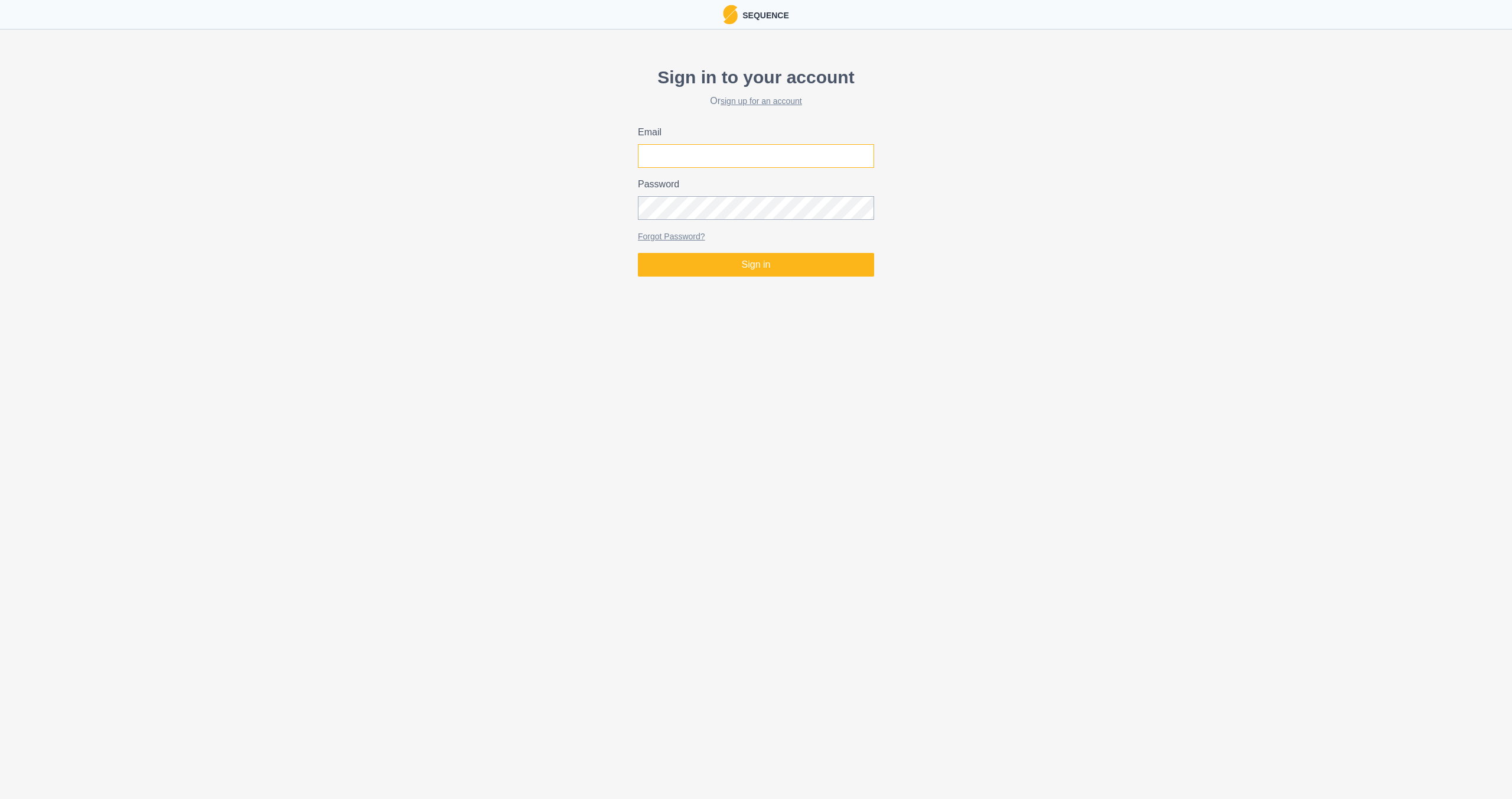
click at [708, 156] on input "Email" at bounding box center [756, 156] width 237 height 24
type input "hupjealex@outlook.com"
click at [708, 267] on button "Sign in" at bounding box center [756, 265] width 237 height 24
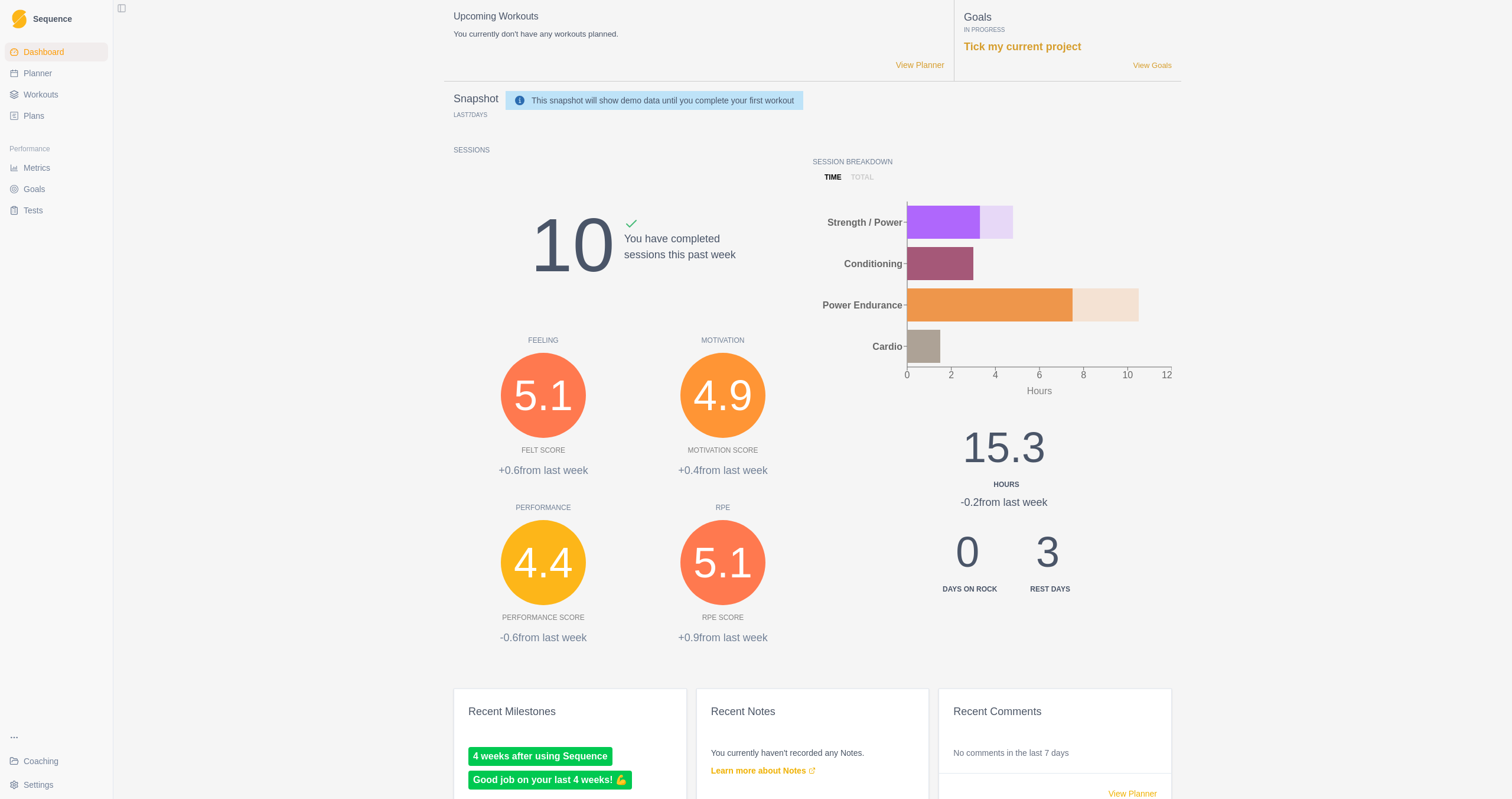
click at [122, 9] on button "Toggle Sidebar" at bounding box center [122, 8] width 17 height 17
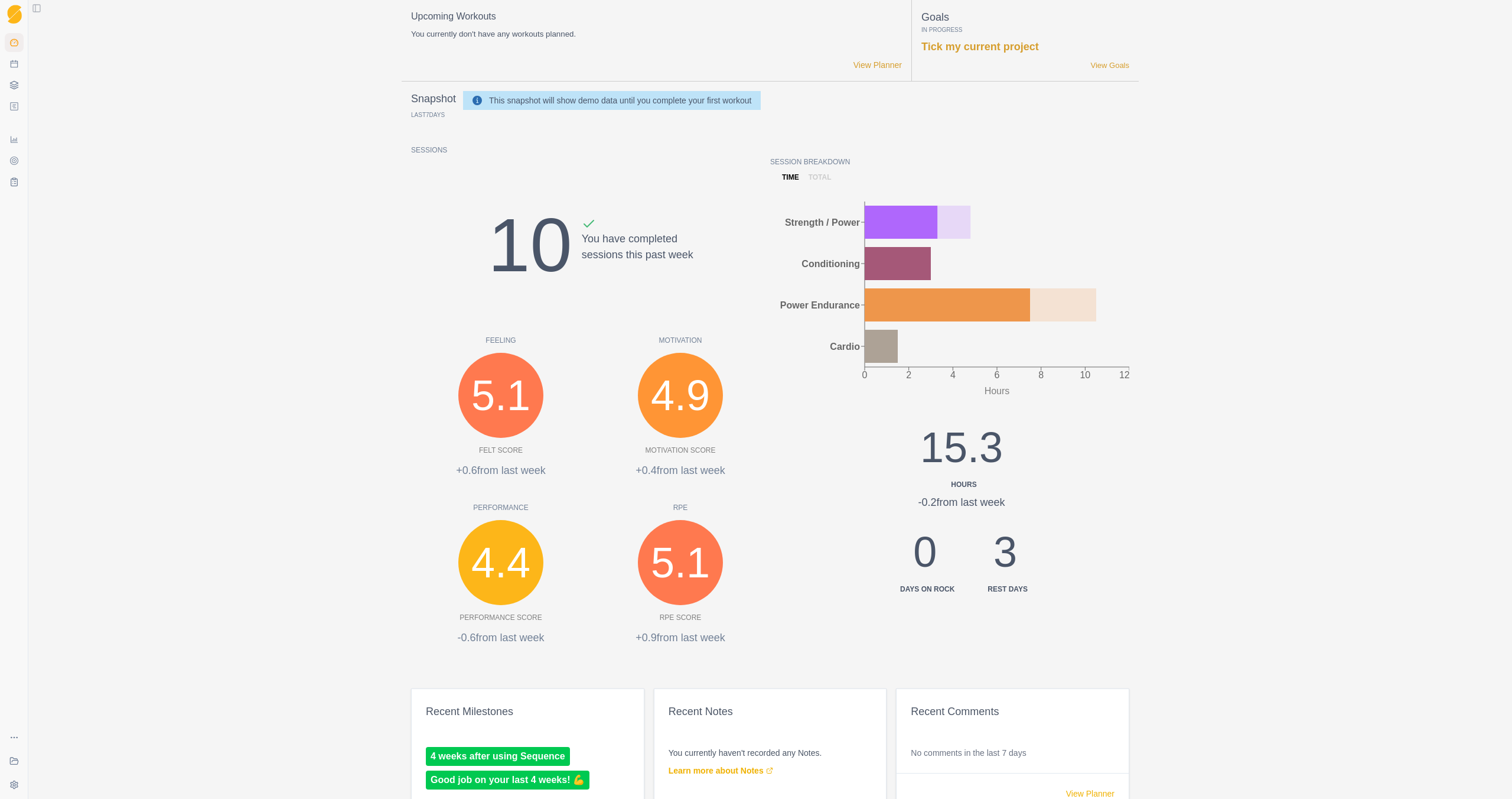
click at [36, 10] on button "Toggle Sidebar" at bounding box center [37, 8] width 17 height 17
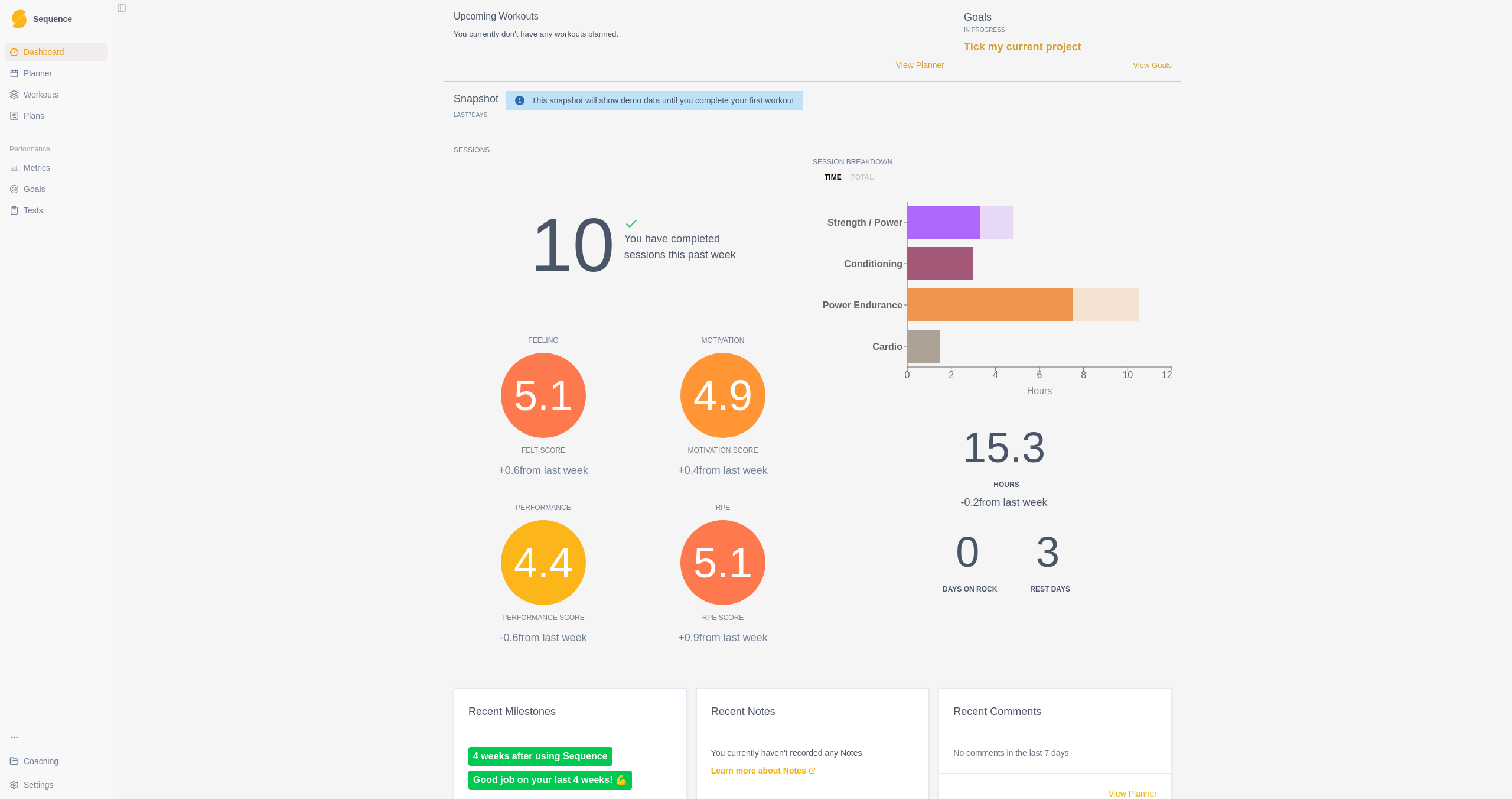
click at [45, 708] on span "Coaching" at bounding box center [40, 761] width 35 height 12
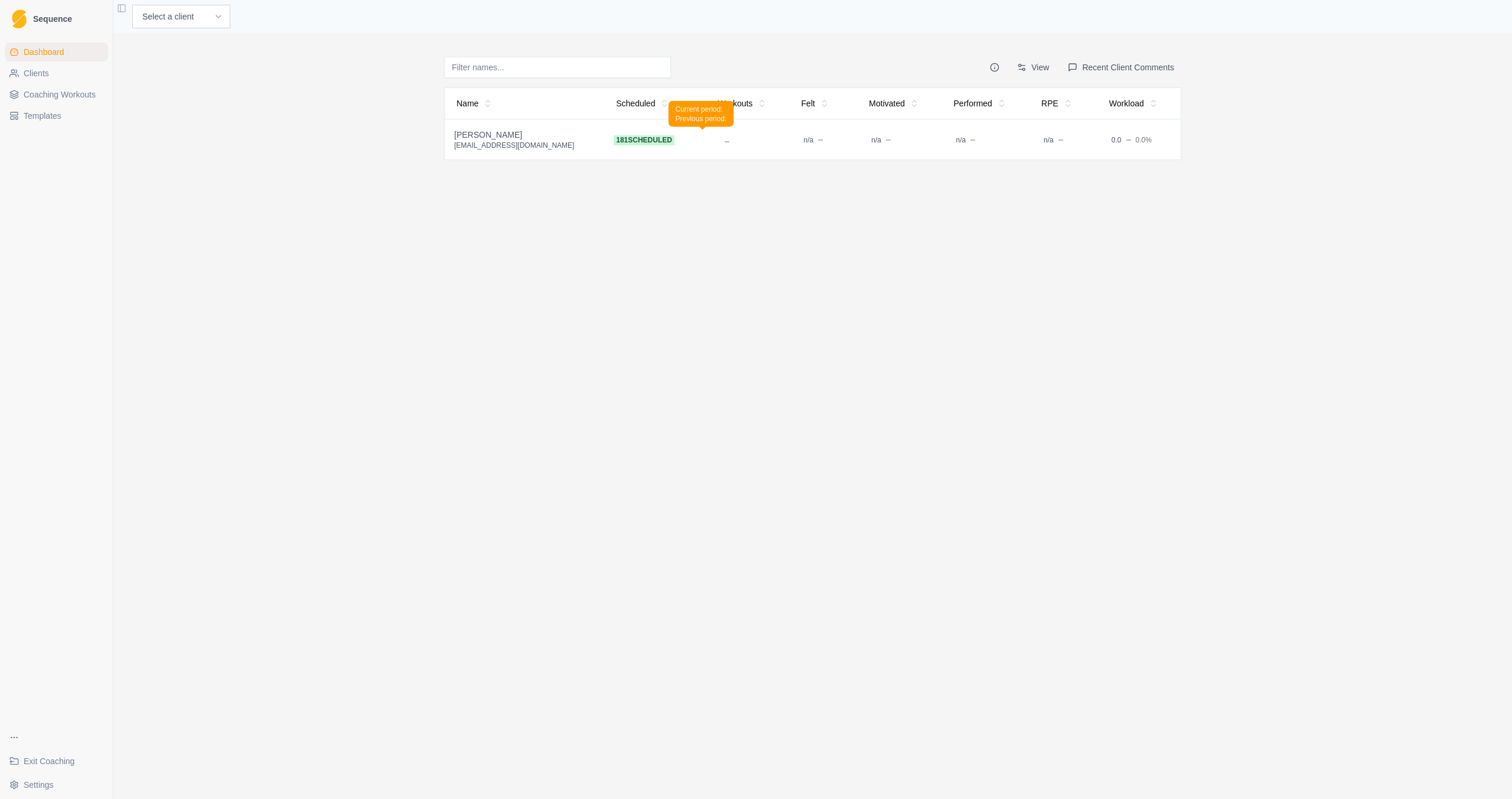
click at [677, 136] on td "181 scheduled" at bounding box center [654, 140] width 102 height 40
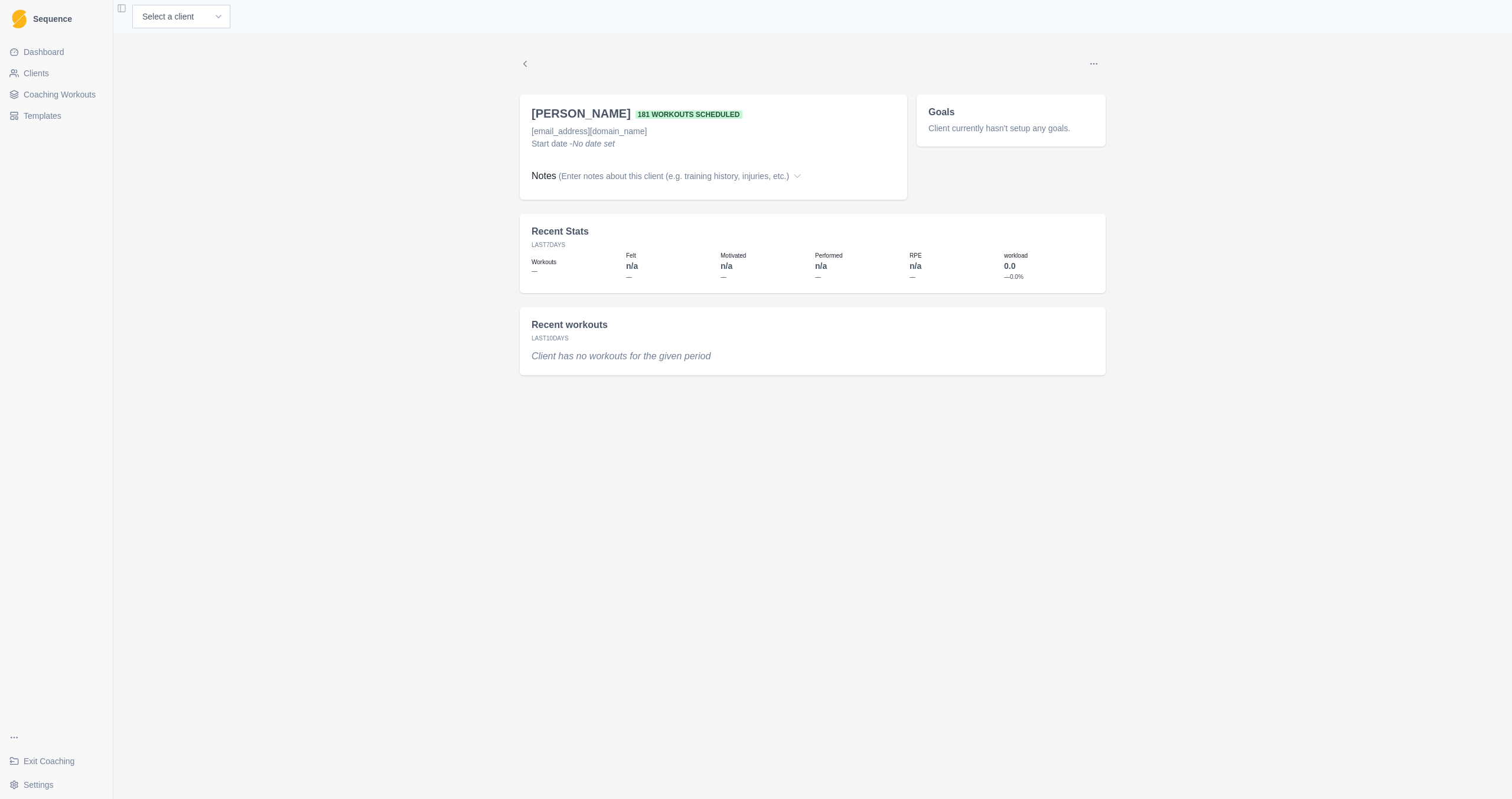
click at [1098, 56] on button "Options" at bounding box center [1094, 64] width 24 height 24
click at [645, 133] on p "[EMAIL_ADDRESS][DOMAIN_NAME]" at bounding box center [713, 131] width 364 height 13
click at [633, 133] on p "[EMAIL_ADDRESS][DOMAIN_NAME]" at bounding box center [713, 131] width 364 height 13
click at [366, 199] on div "Edit coaching status Edit name Edit start date Emily H 181 workouts scheduled h…" at bounding box center [813, 416] width 1399 height 766
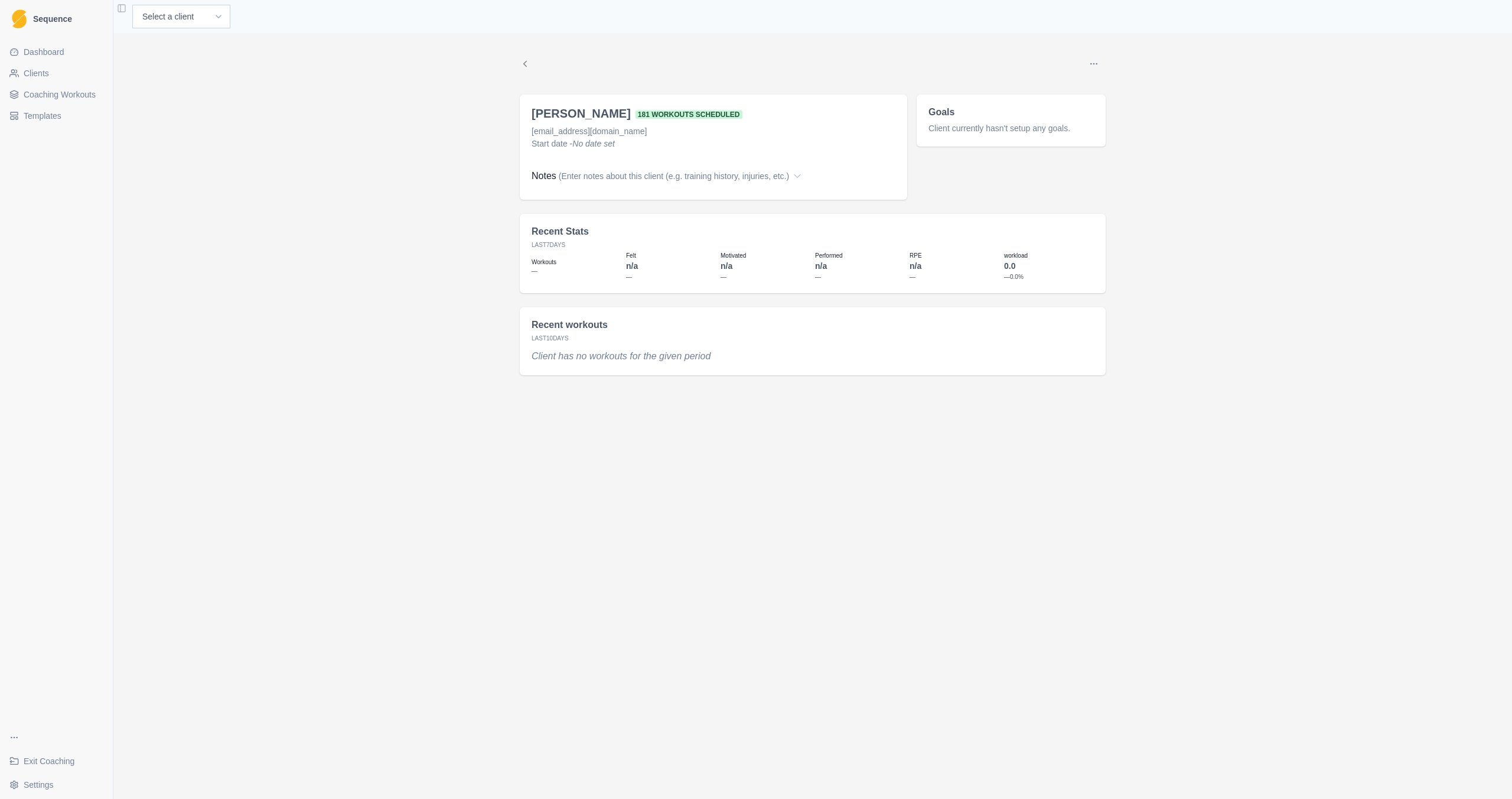
click at [41, 99] on span "Coaching Workouts" at bounding box center [60, 94] width 72 height 12
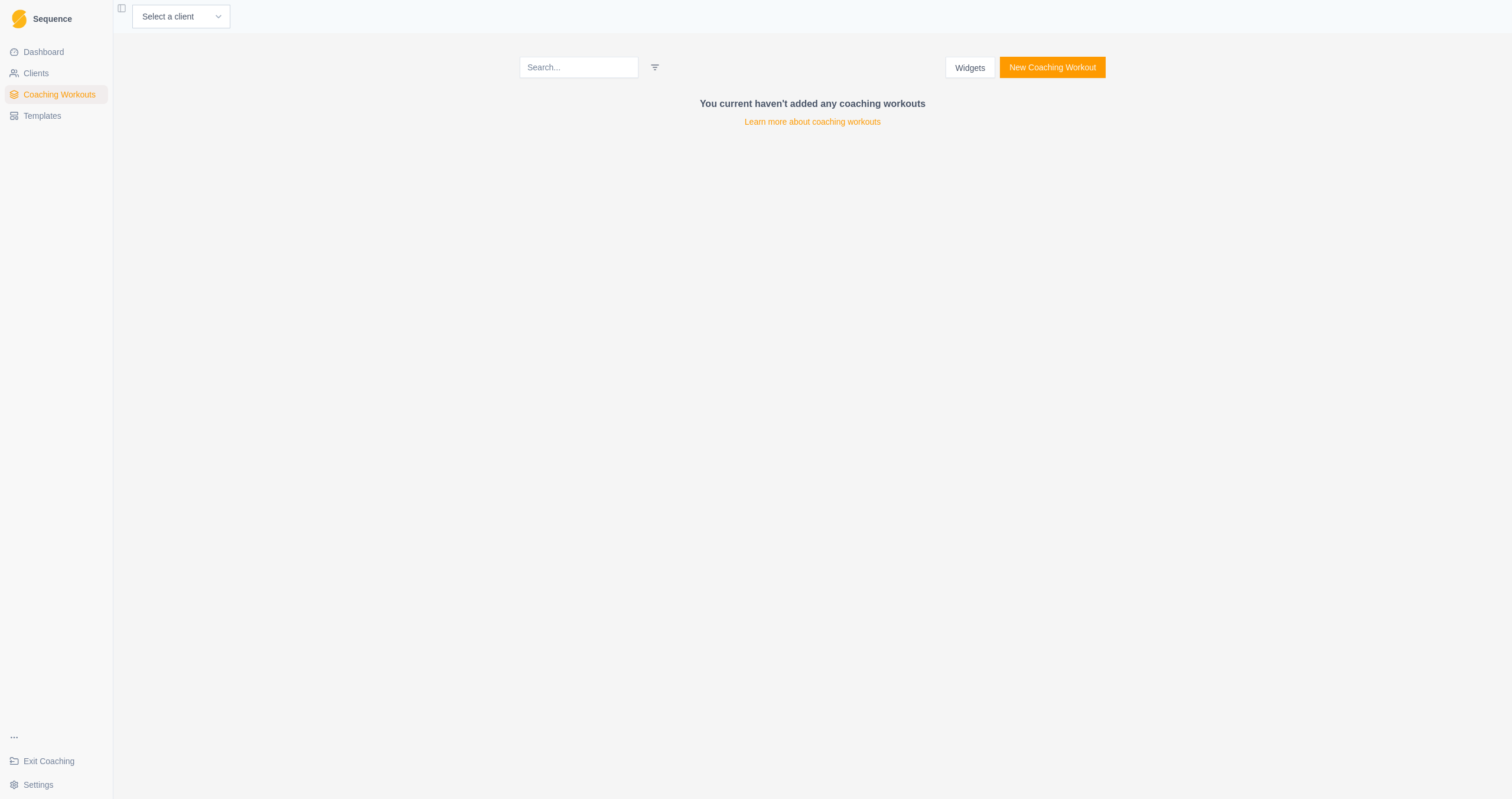
click at [545, 72] on input at bounding box center [579, 67] width 119 height 21
click at [642, 70] on html "Sequence Dashboard Clients Coaching Workouts Templates Exit Coaching Settings T…" at bounding box center [756, 400] width 1512 height 799
click at [1071, 67] on html "Sequence Dashboard Clients Coaching Workouts Templates Exit Coaching Settings T…" at bounding box center [756, 400] width 1512 height 799
click at [1066, 68] on button "New Coaching Workout" at bounding box center [1053, 67] width 106 height 21
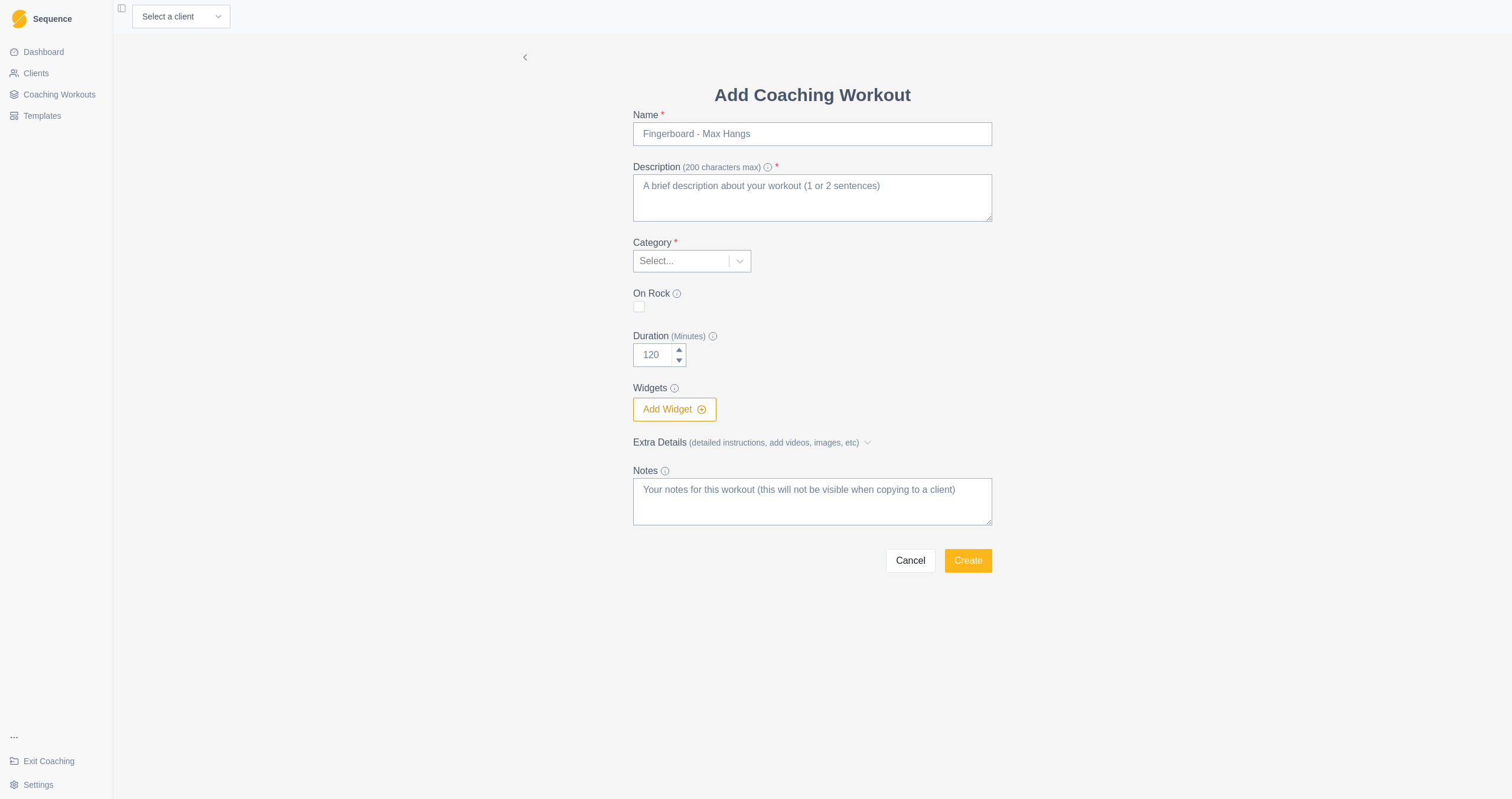
click at [56, 58] on link "Dashboard" at bounding box center [56, 51] width 104 height 19
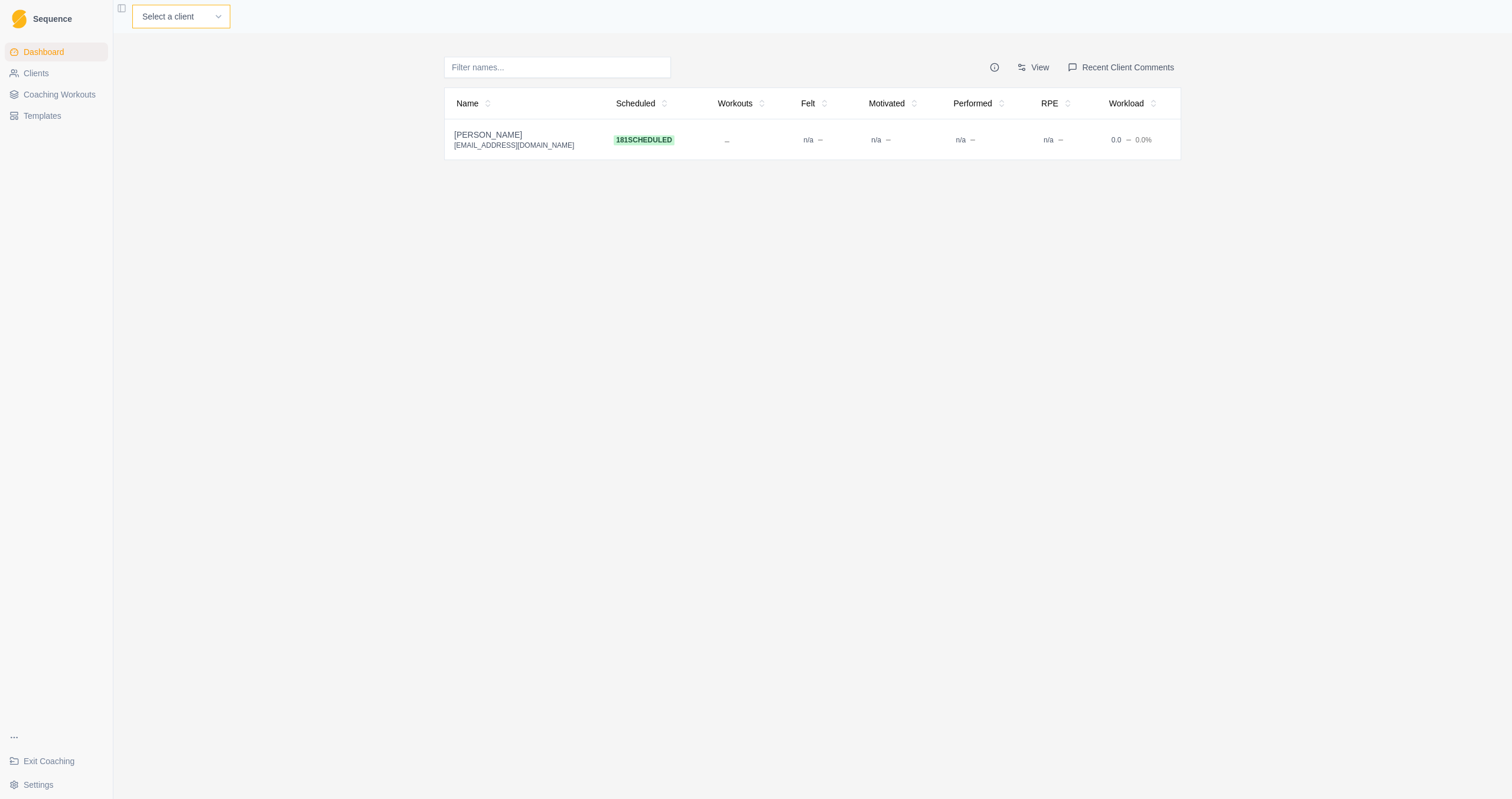
click at [165, 23] on select "Select a client Emily H" at bounding box center [181, 17] width 98 height 24
select select "06facba1-3612-482b-8bdb-8ca9327297a3"
click at [321, 18] on link "Workouts" at bounding box center [340, 16] width 40 height 14
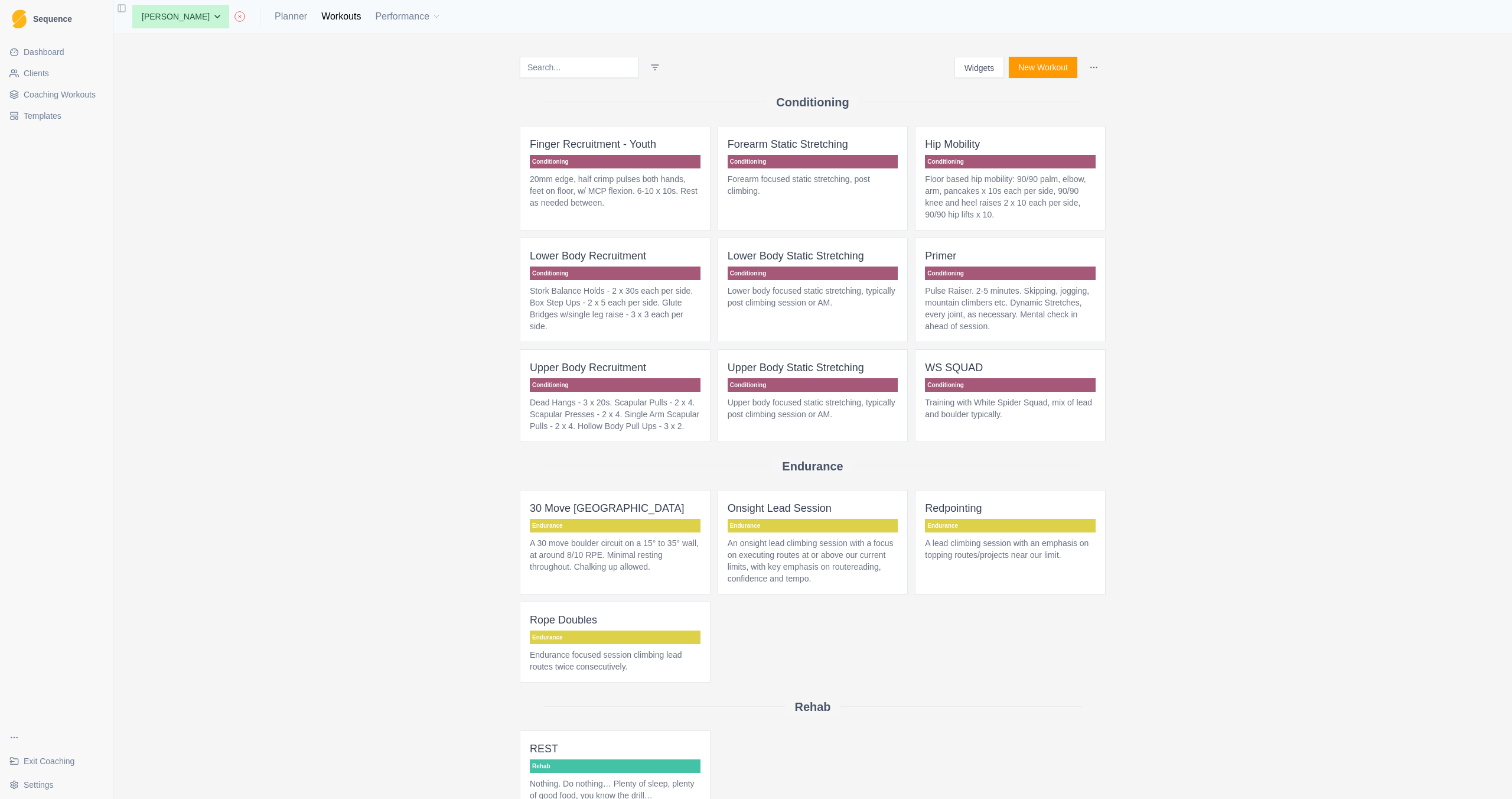
click at [684, 144] on p "Finger Recruitment - Youth" at bounding box center [615, 144] width 171 height 17
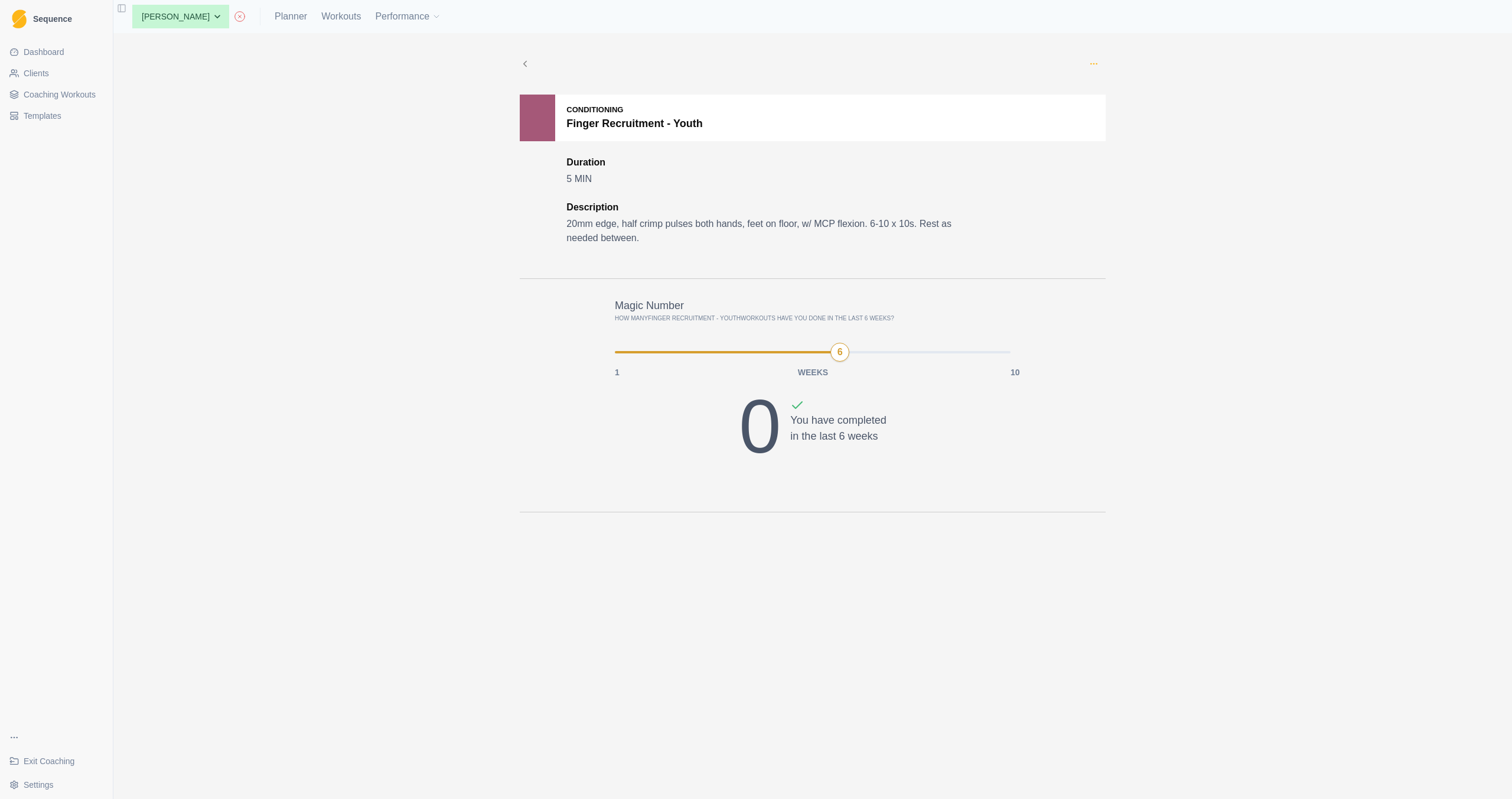
click at [1094, 61] on icon "button" at bounding box center [1093, 63] width 9 height 9
click at [234, 121] on div "Edit Duplicate Archive Delete Conditioning Finger Recruitment - Youth Duration …" at bounding box center [813, 416] width 1399 height 766
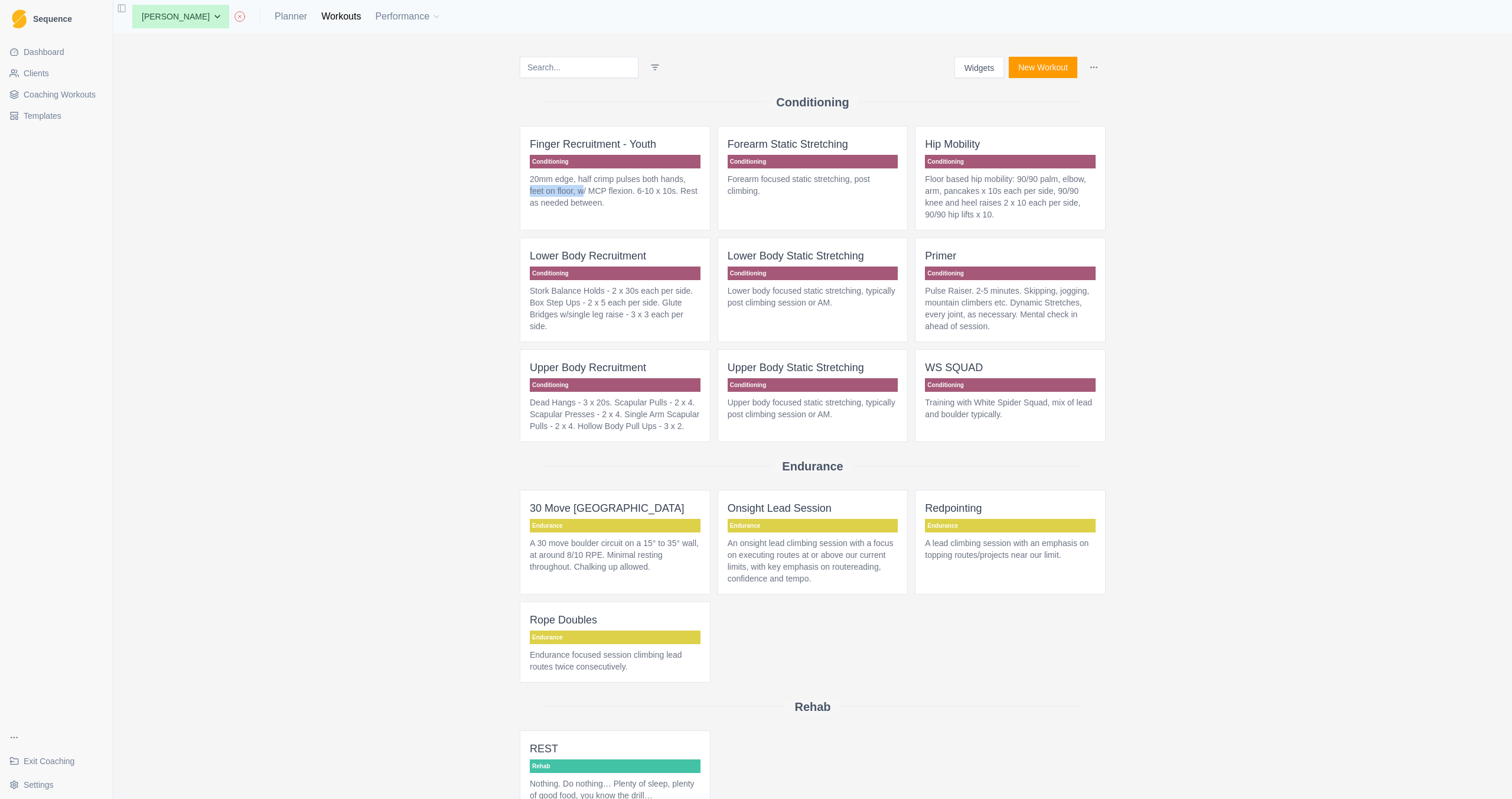
drag, startPoint x: 579, startPoint y: 194, endPoint x: 313, endPoint y: 187, distance: 266.1
click at [313, 187] on div "Widgets New Workout Conditioning Finger Recruitment - Youth Conditioning 20mm e…" at bounding box center [813, 416] width 1399 height 766
click at [321, 187] on div "Widgets New Workout Conditioning Finger Recruitment - Youth Conditioning 20mm e…" at bounding box center [813, 416] width 1399 height 766
drag, startPoint x: 542, startPoint y: 145, endPoint x: 374, endPoint y: 140, distance: 168.1
click at [374, 140] on div "Widgets New Workout Conditioning Finger Recruitment - Youth Conditioning 20mm e…" at bounding box center [813, 416] width 1399 height 766
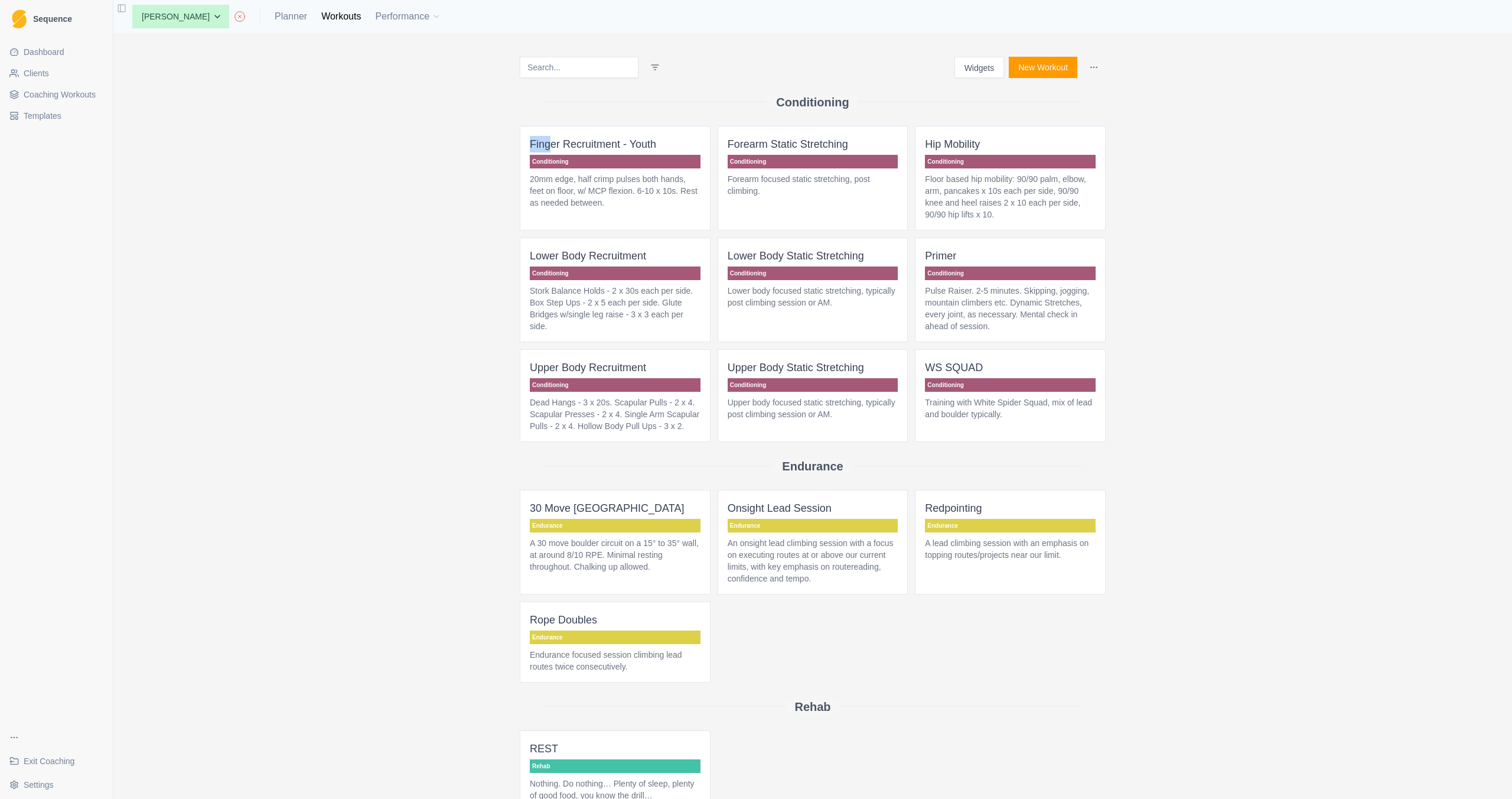
click at [376, 140] on div "Widgets New Workout Conditioning Finger Recruitment - Youth Conditioning 20mm e…" at bounding box center [813, 416] width 1399 height 766
drag, startPoint x: 590, startPoint y: 206, endPoint x: 487, endPoint y: 217, distance: 103.6
click at [487, 217] on div "Widgets New Workout Conditioning Finger Recruitment - Youth Conditioning 20mm e…" at bounding box center [813, 416] width 1399 height 766
click at [430, 211] on div "Widgets New Workout Conditioning Finger Recruitment - Youth Conditioning 20mm e…" at bounding box center [813, 416] width 1399 height 766
click at [387, 125] on html "Sequence Dashboard Clients Coaching Workouts Templates Exit Coaching Settings T…" at bounding box center [756, 400] width 1512 height 799
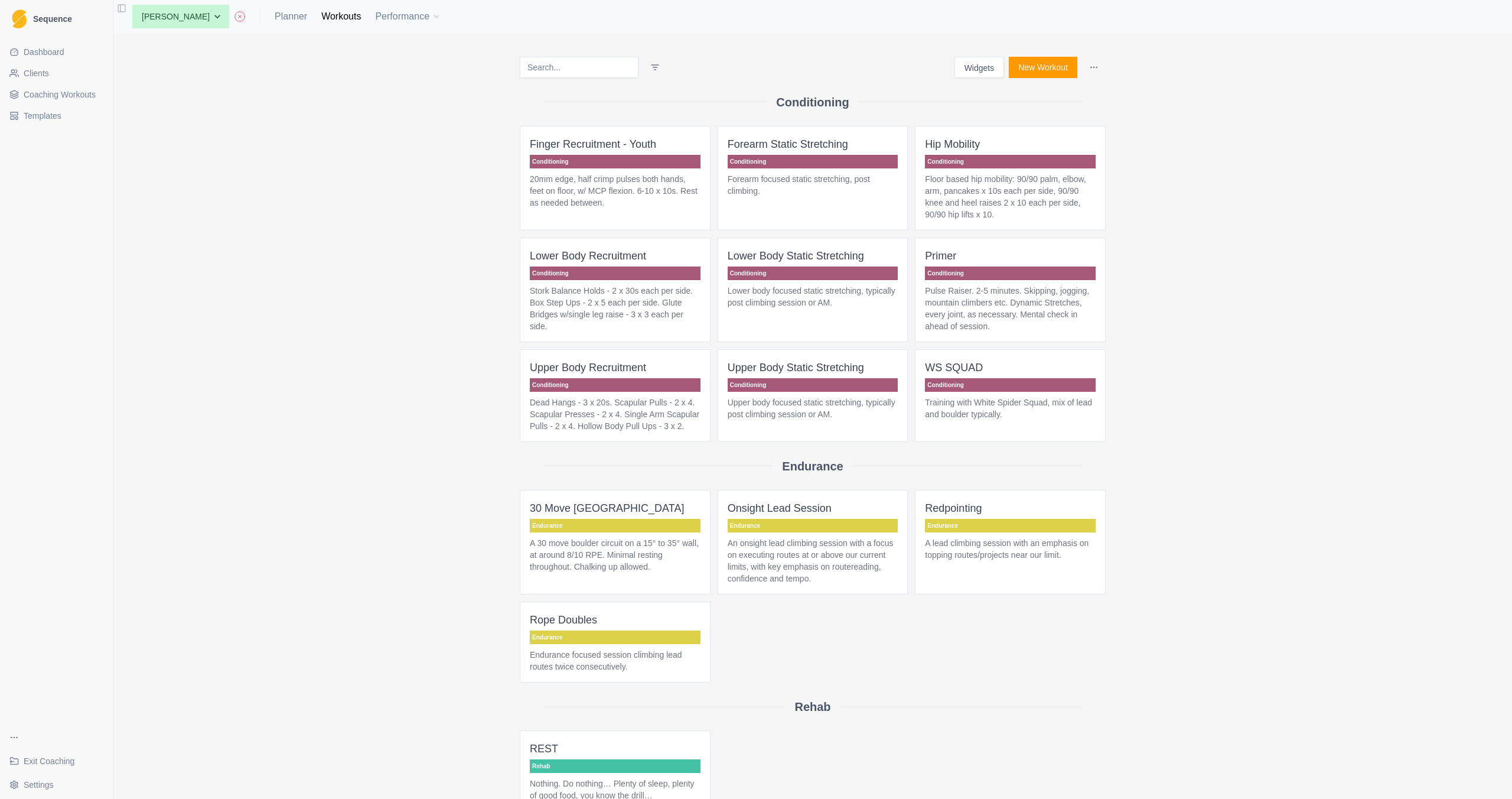
click at [958, 74] on button "Widgets" at bounding box center [980, 67] width 51 height 21
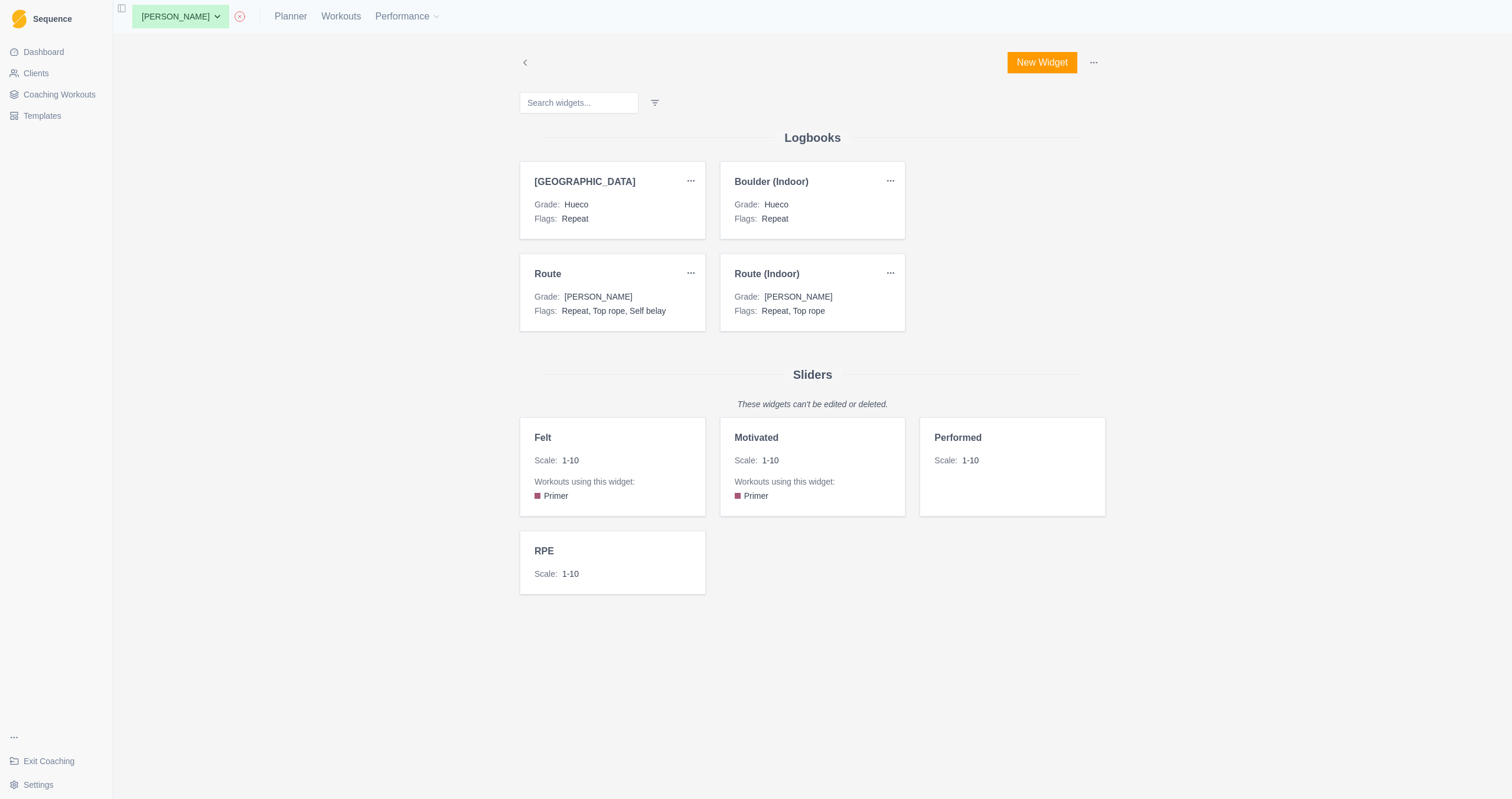
click at [377, 244] on div "New Widget Logbooks Boulder Grade : Hueco Flags : Repeat Boulder (Indoor) Grade…" at bounding box center [813, 416] width 1399 height 766
click at [152, 17] on select "None Emily H" at bounding box center [180, 17] width 97 height 24
click at [51, 72] on link "Clients" at bounding box center [56, 73] width 104 height 19
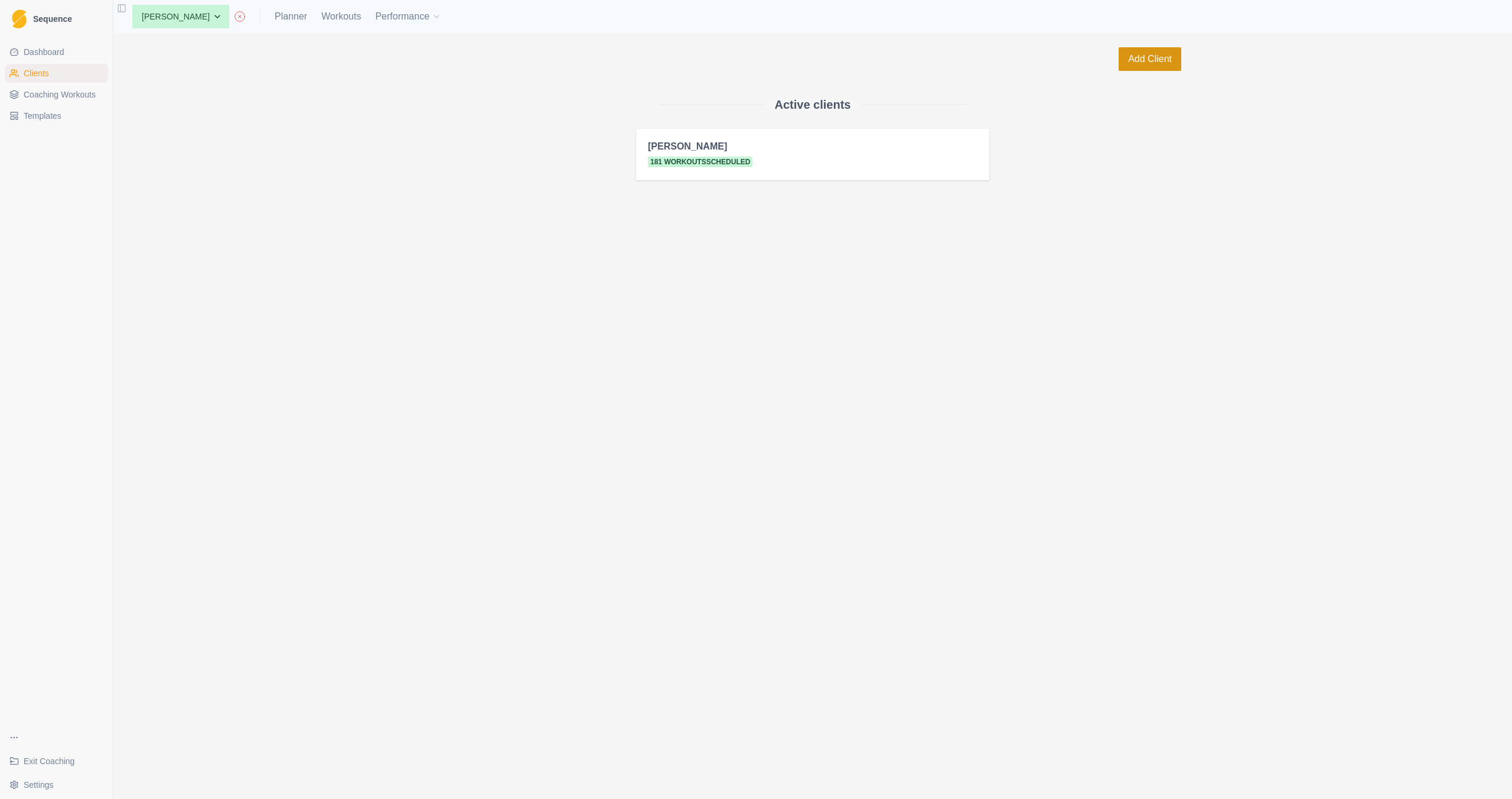
click at [1181, 62] on button "Add Client" at bounding box center [1150, 59] width 62 height 24
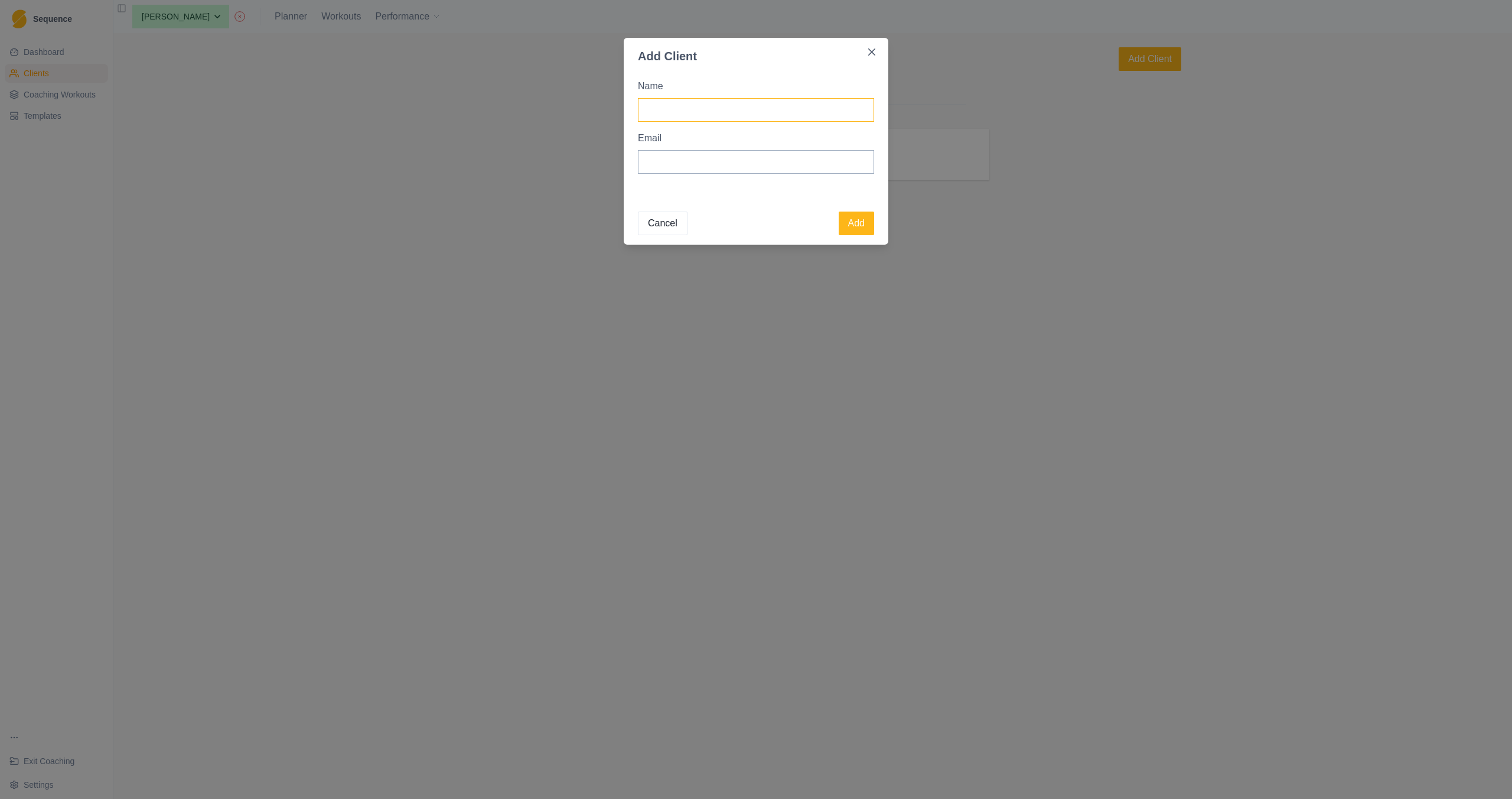
click at [731, 115] on input "Name" at bounding box center [756, 110] width 237 height 24
type input "[PERSON_NAME]"
click at [674, 171] on input "Email" at bounding box center [756, 162] width 237 height 24
click at [851, 223] on button "Add" at bounding box center [857, 223] width 35 height 24
click at [763, 170] on input "tbd" at bounding box center [756, 162] width 237 height 24
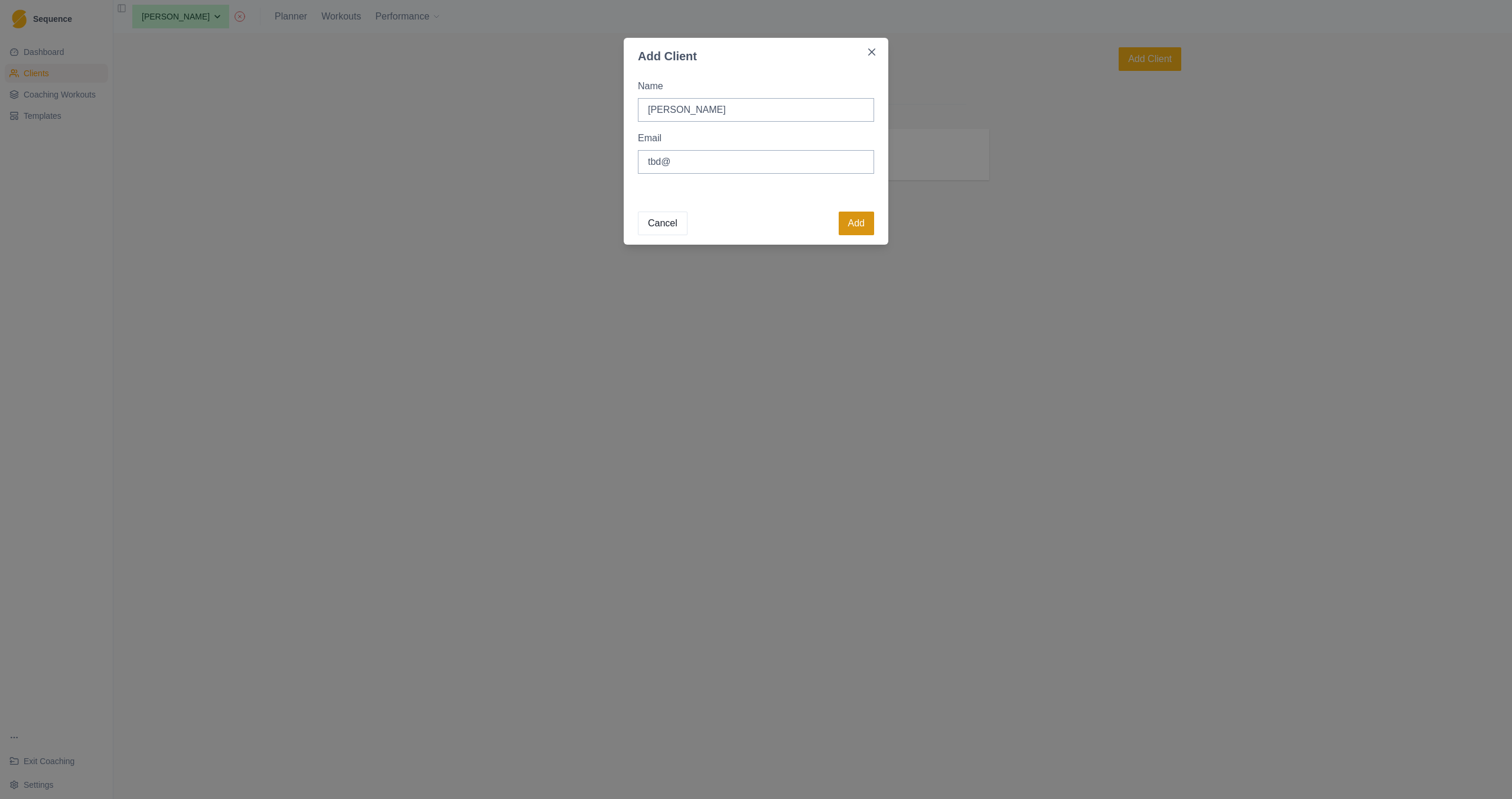
click at [861, 221] on button "Add" at bounding box center [857, 223] width 35 height 24
click at [671, 164] on input "tbd@.co.uk" at bounding box center [756, 162] width 237 height 24
type input "tbd@edgeclimbing.co.uk"
click at [845, 214] on button "Add" at bounding box center [857, 223] width 35 height 24
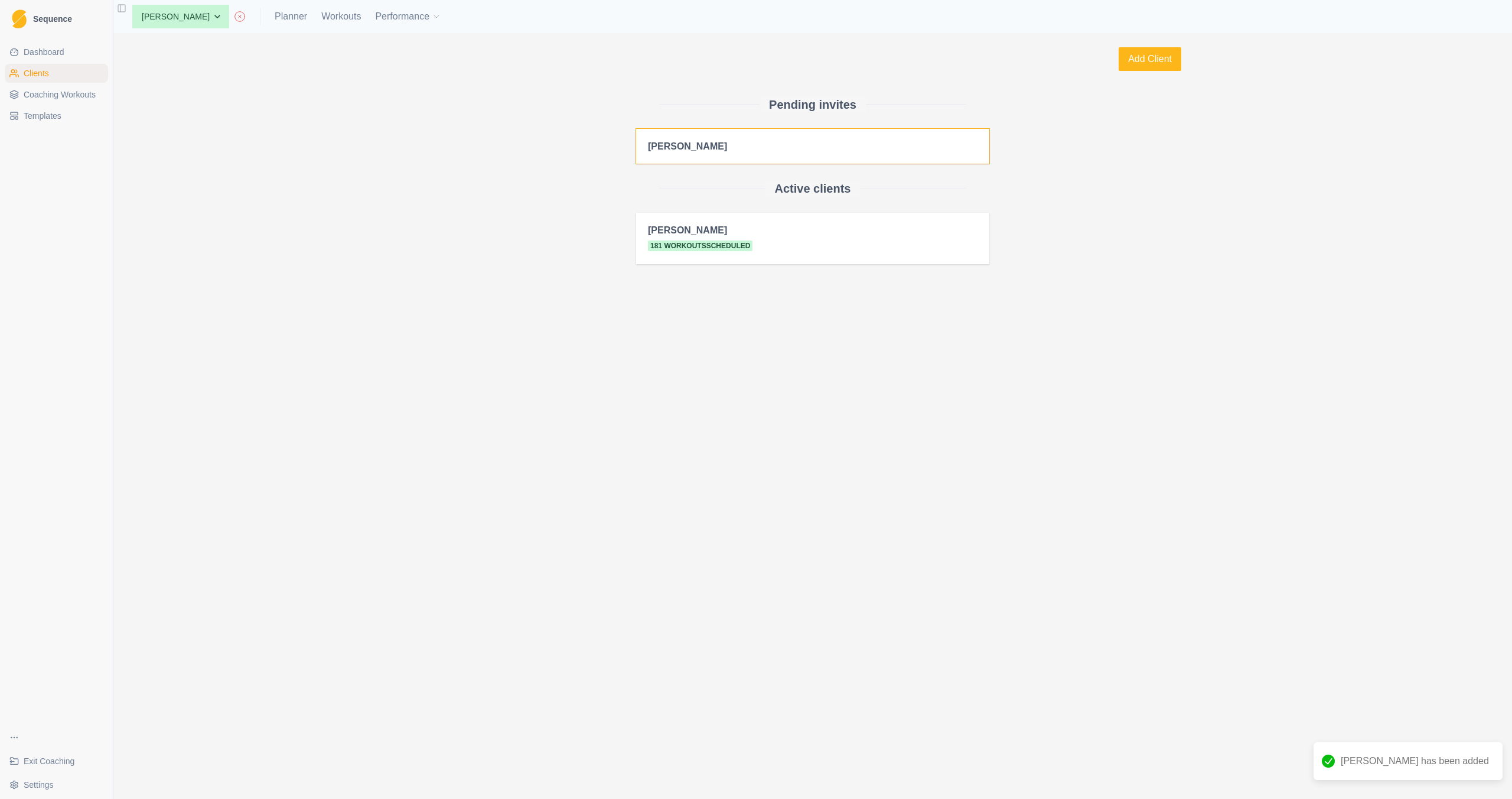
click at [754, 148] on h2 "[PERSON_NAME]" at bounding box center [812, 146] width 329 height 11
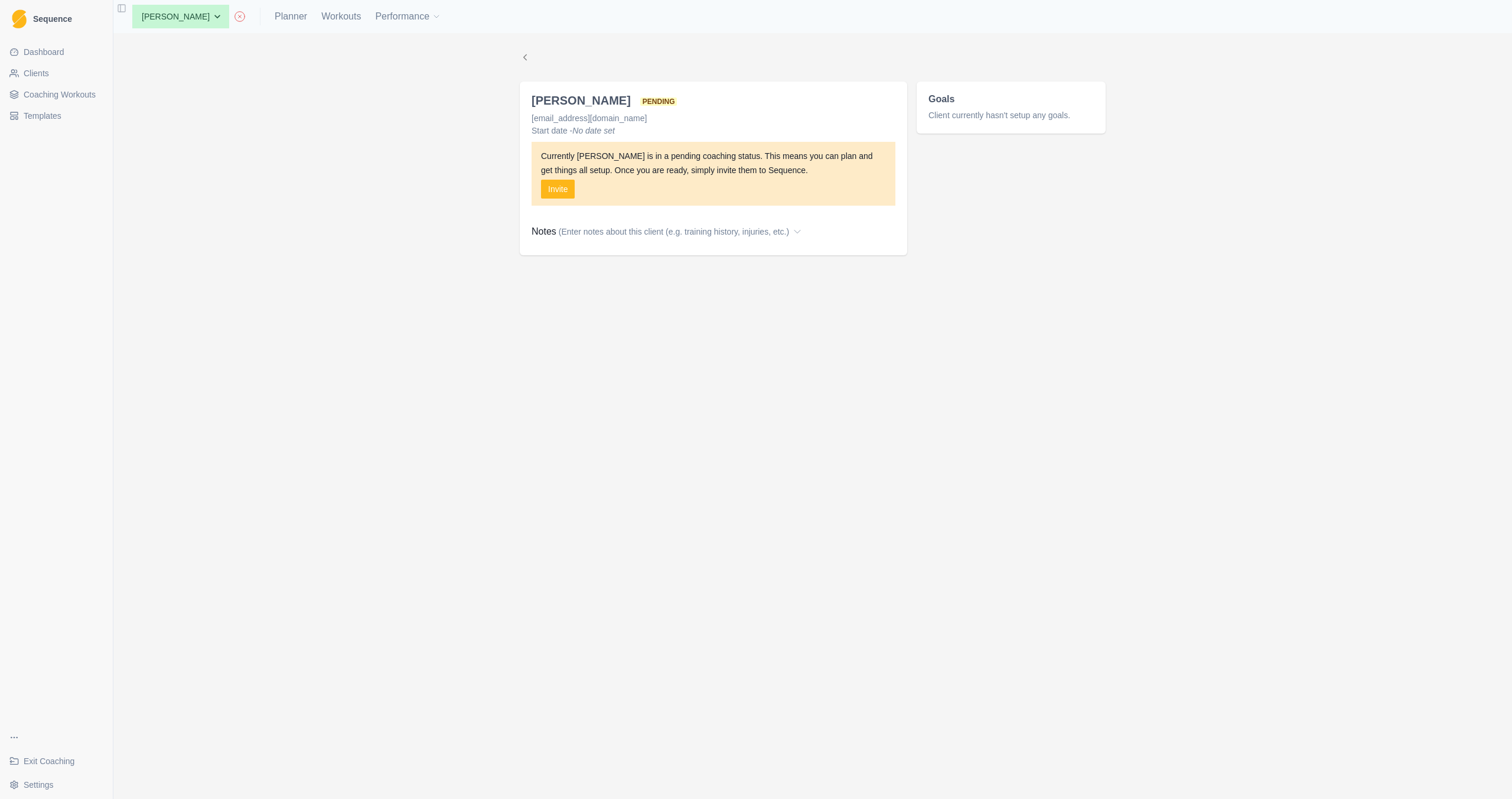
click at [67, 67] on link "Clients" at bounding box center [56, 73] width 104 height 19
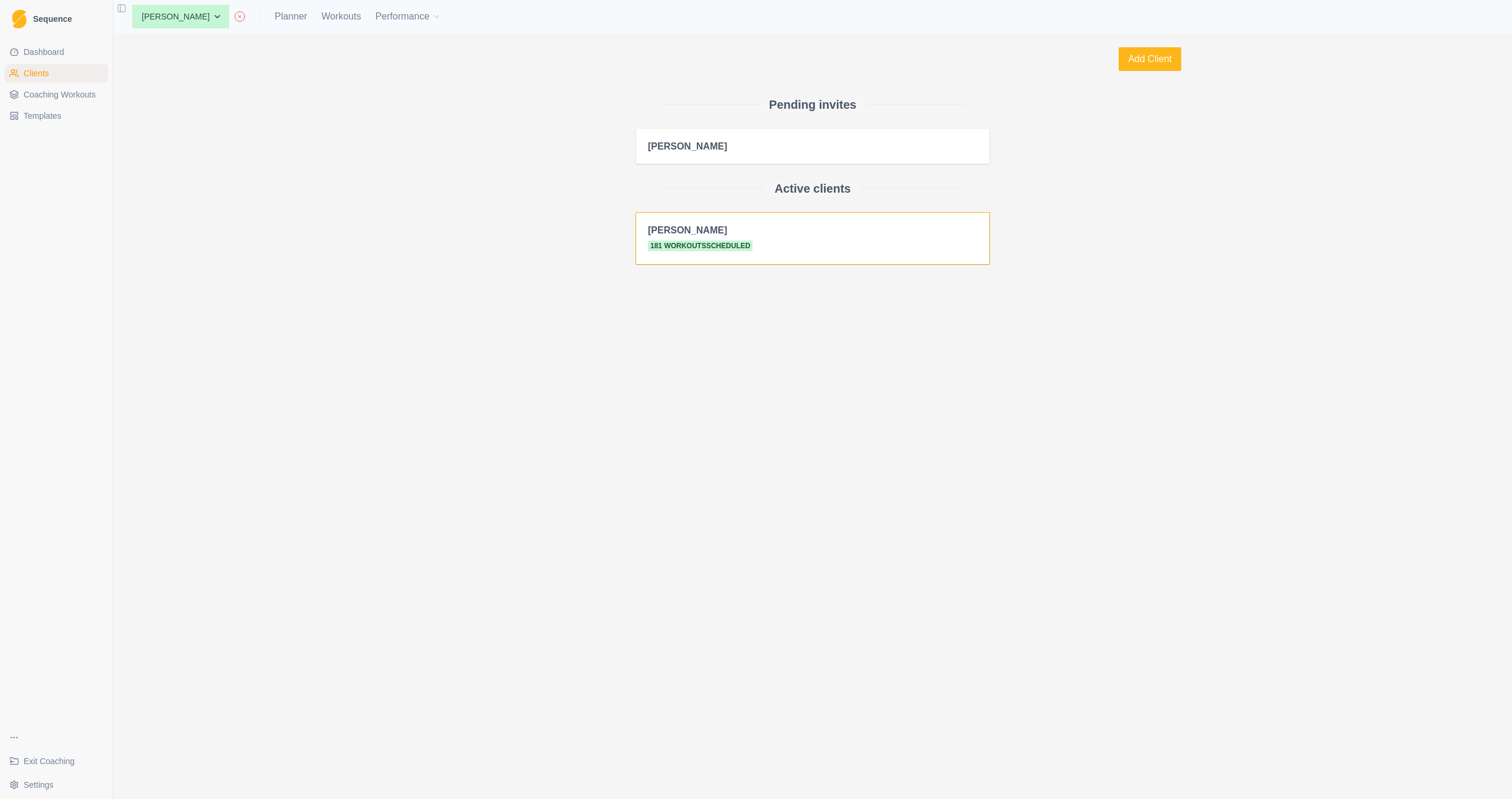
click at [831, 231] on h2 "Emily H" at bounding box center [812, 229] width 329 height 11
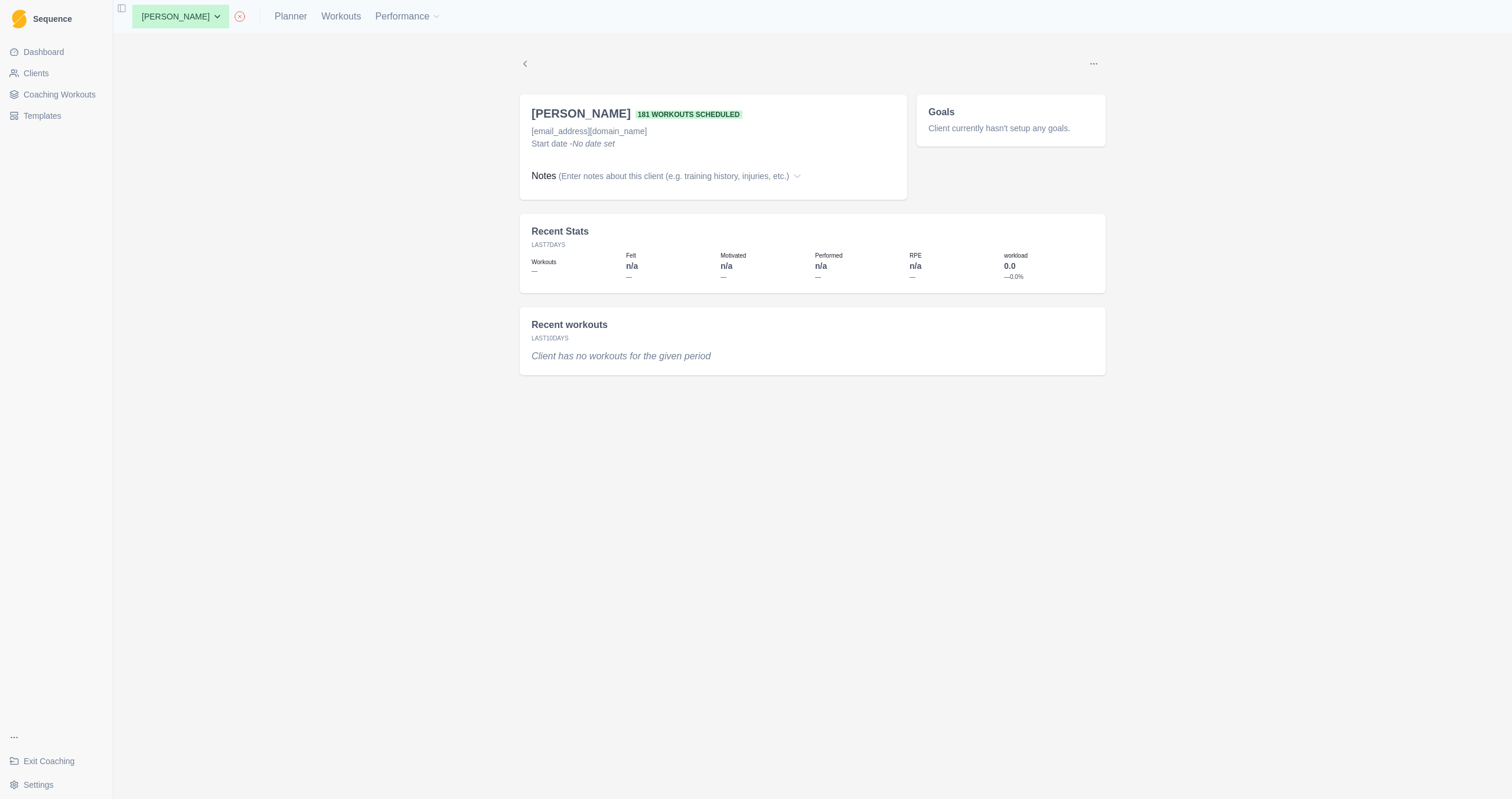
click at [1097, 68] on button "Options" at bounding box center [1094, 64] width 24 height 24
click at [1114, 110] on button "Edit name" at bounding box center [1148, 110] width 127 height 21
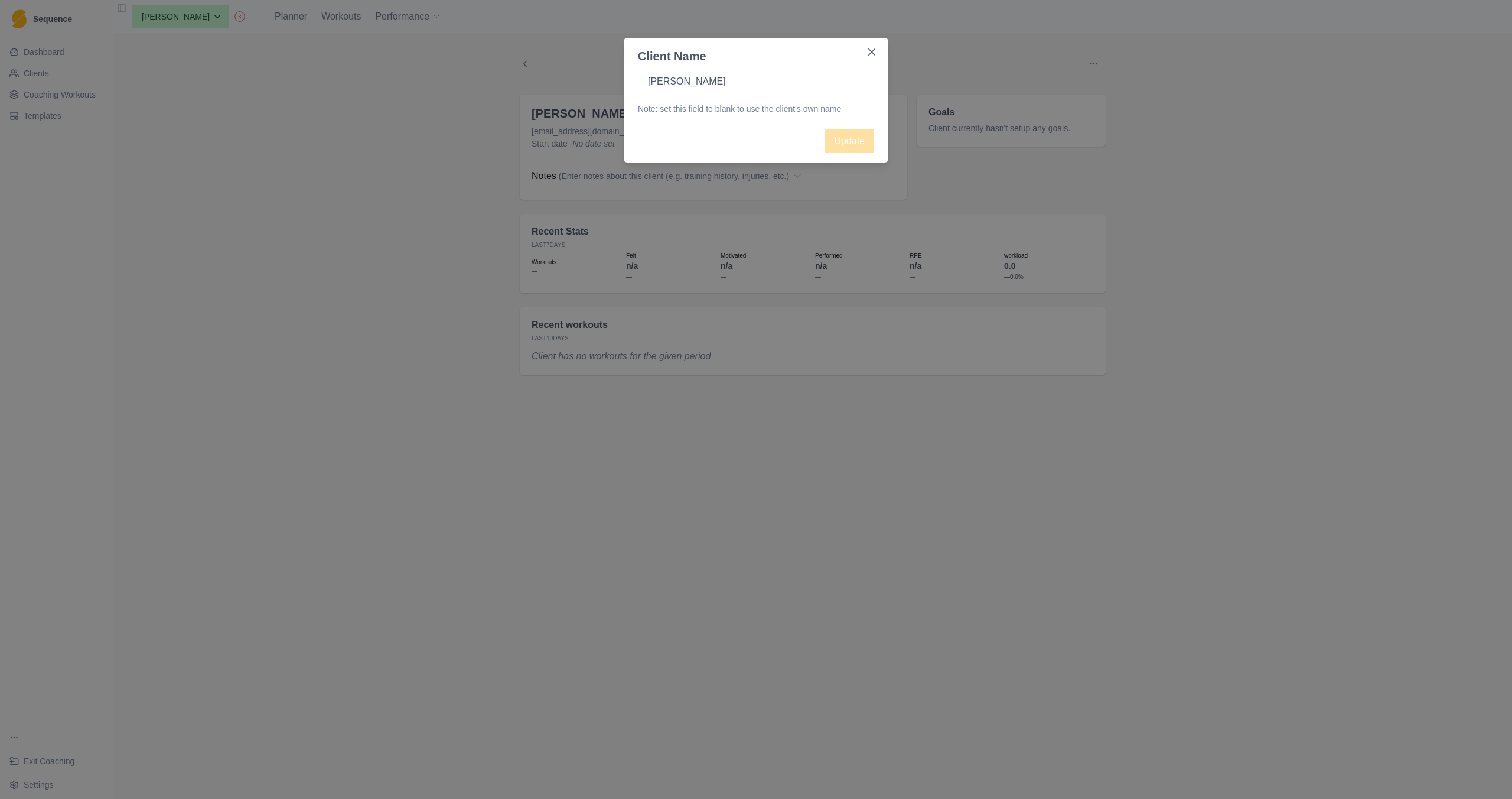
click at [711, 92] on input "Emily H" at bounding box center [756, 82] width 237 height 24
type input "[PERSON_NAME]"
click at [867, 147] on button "Update" at bounding box center [849, 142] width 50 height 24
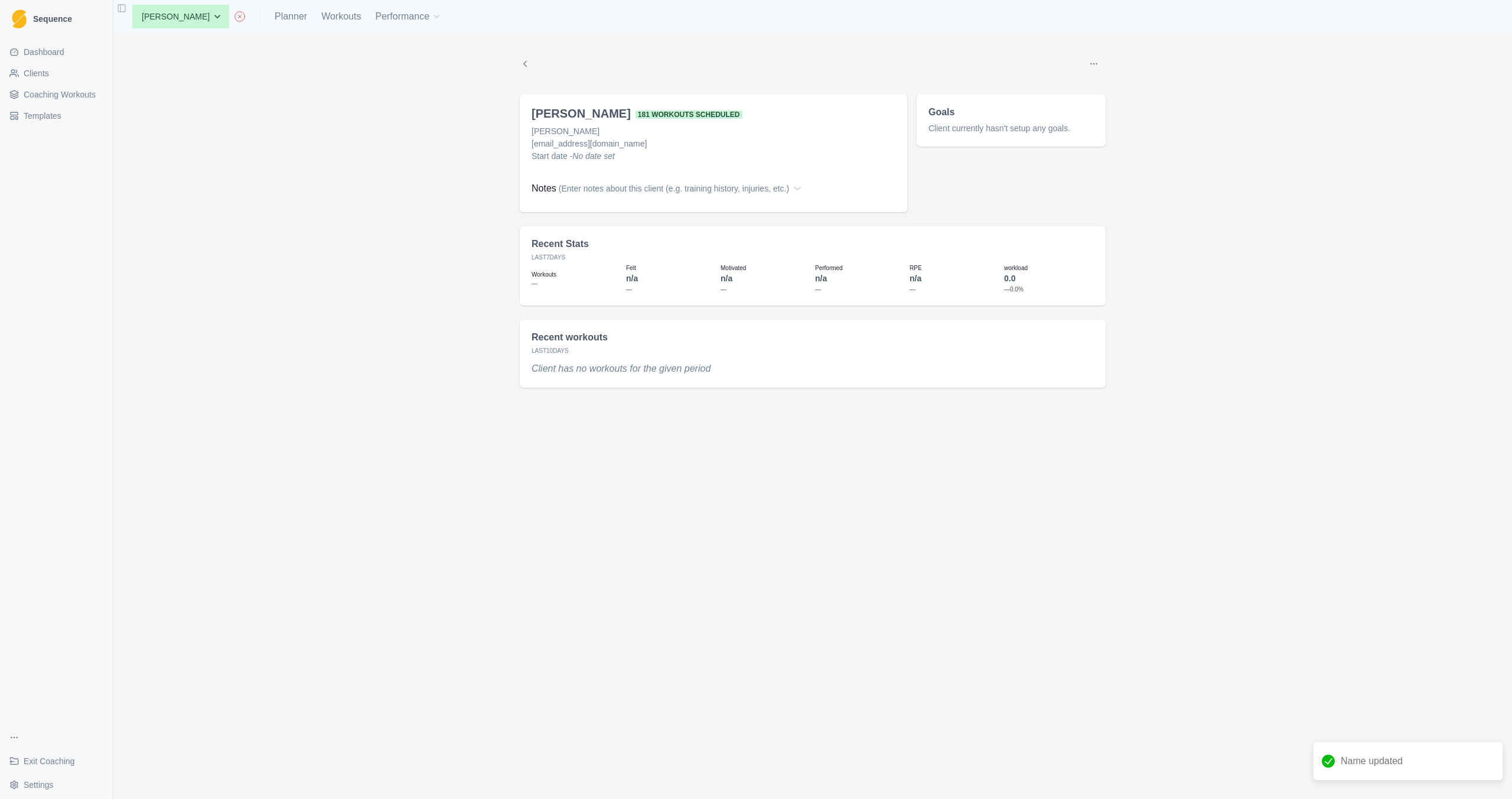
click at [68, 71] on link "Clients" at bounding box center [56, 73] width 104 height 19
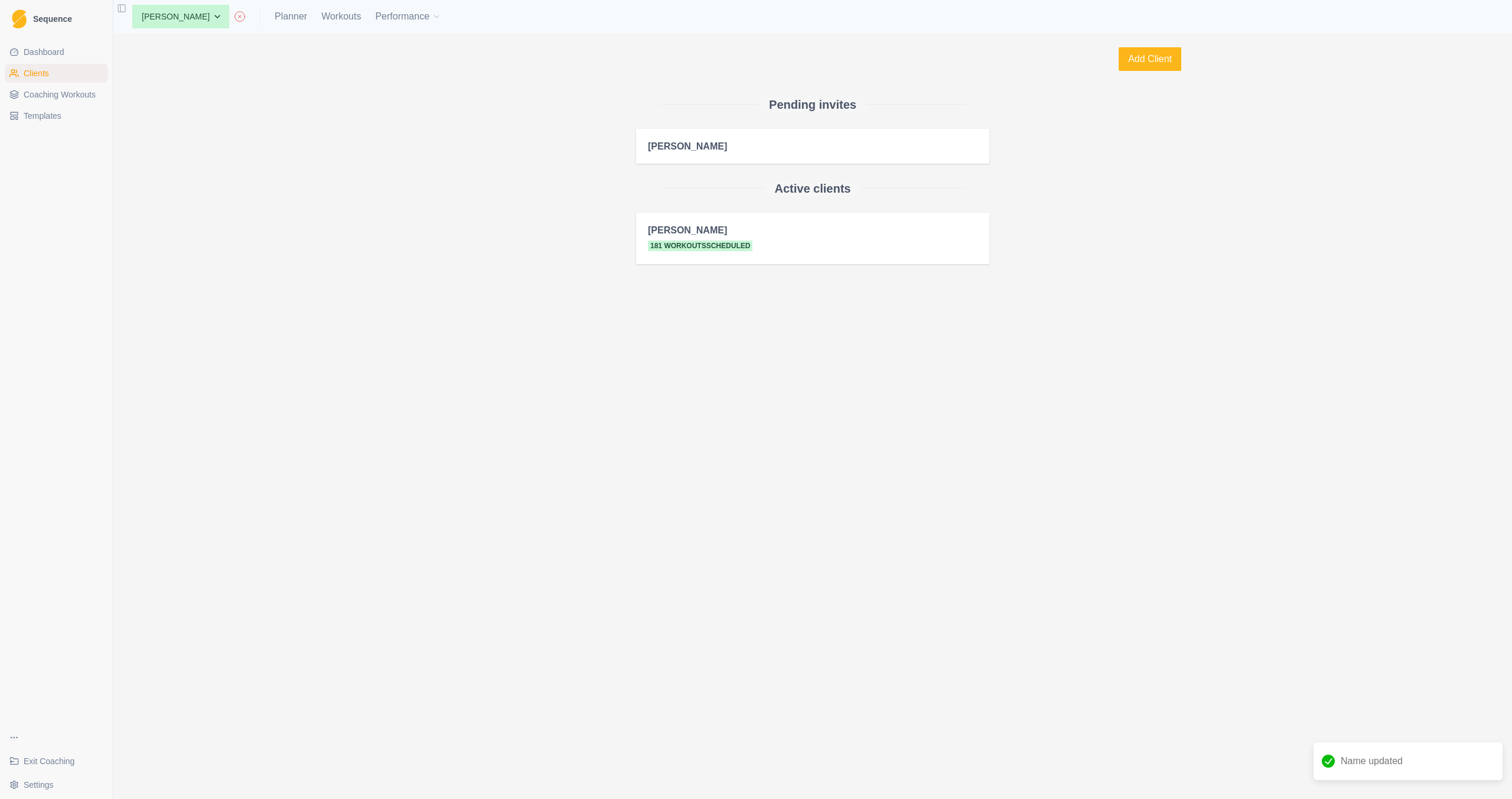
click at [321, 7] on div "None Emily Tester Emily Hopper Planner Workouts Performance" at bounding box center [282, 17] width 318 height 24
click at [322, 11] on link "Workouts" at bounding box center [340, 16] width 40 height 14
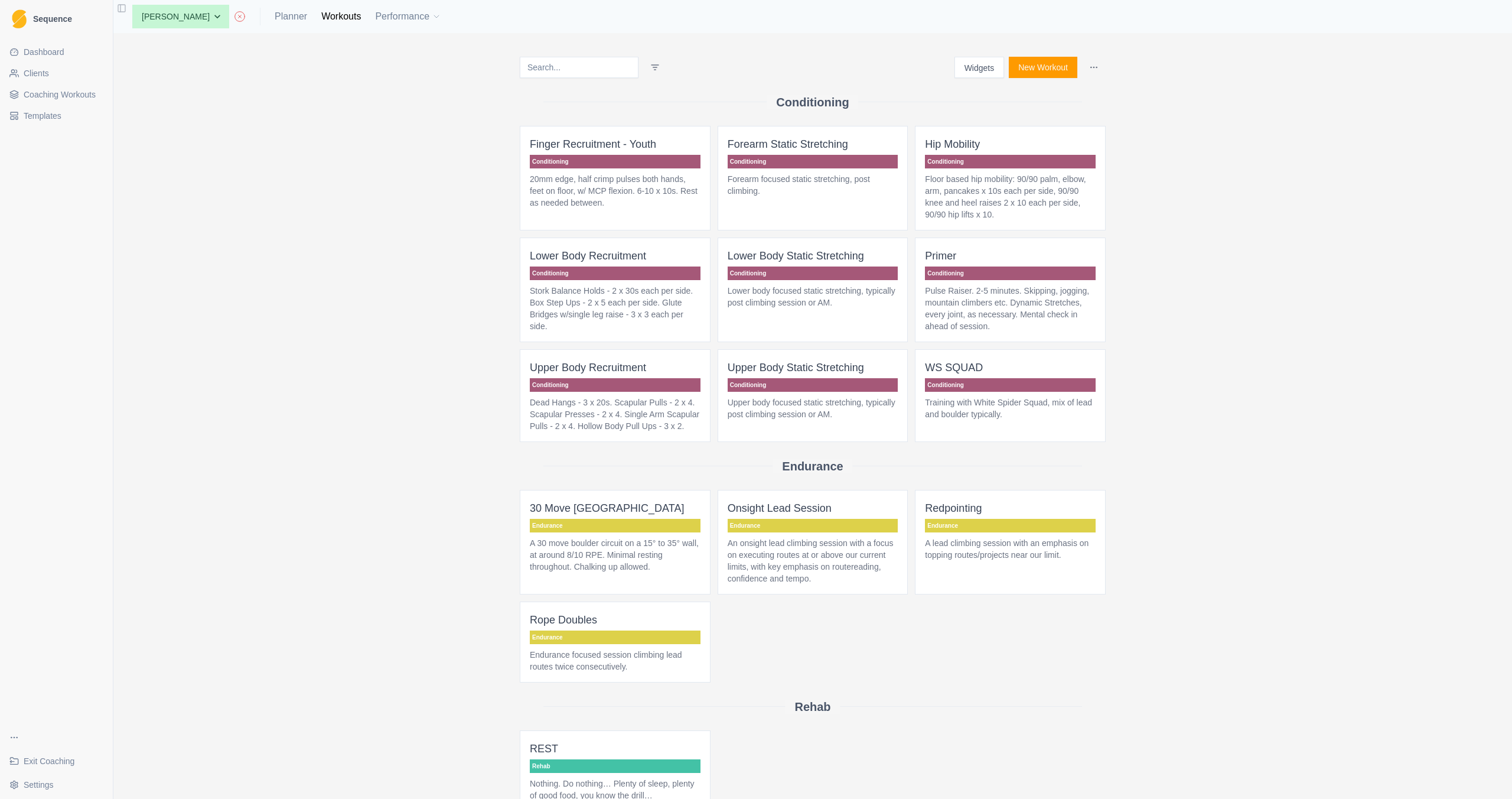
click at [553, 187] on p "20mm edge, half crimp pulses both hands, feet on floor, w/ MCP flexion. 6-10 x …" at bounding box center [615, 190] width 171 height 35
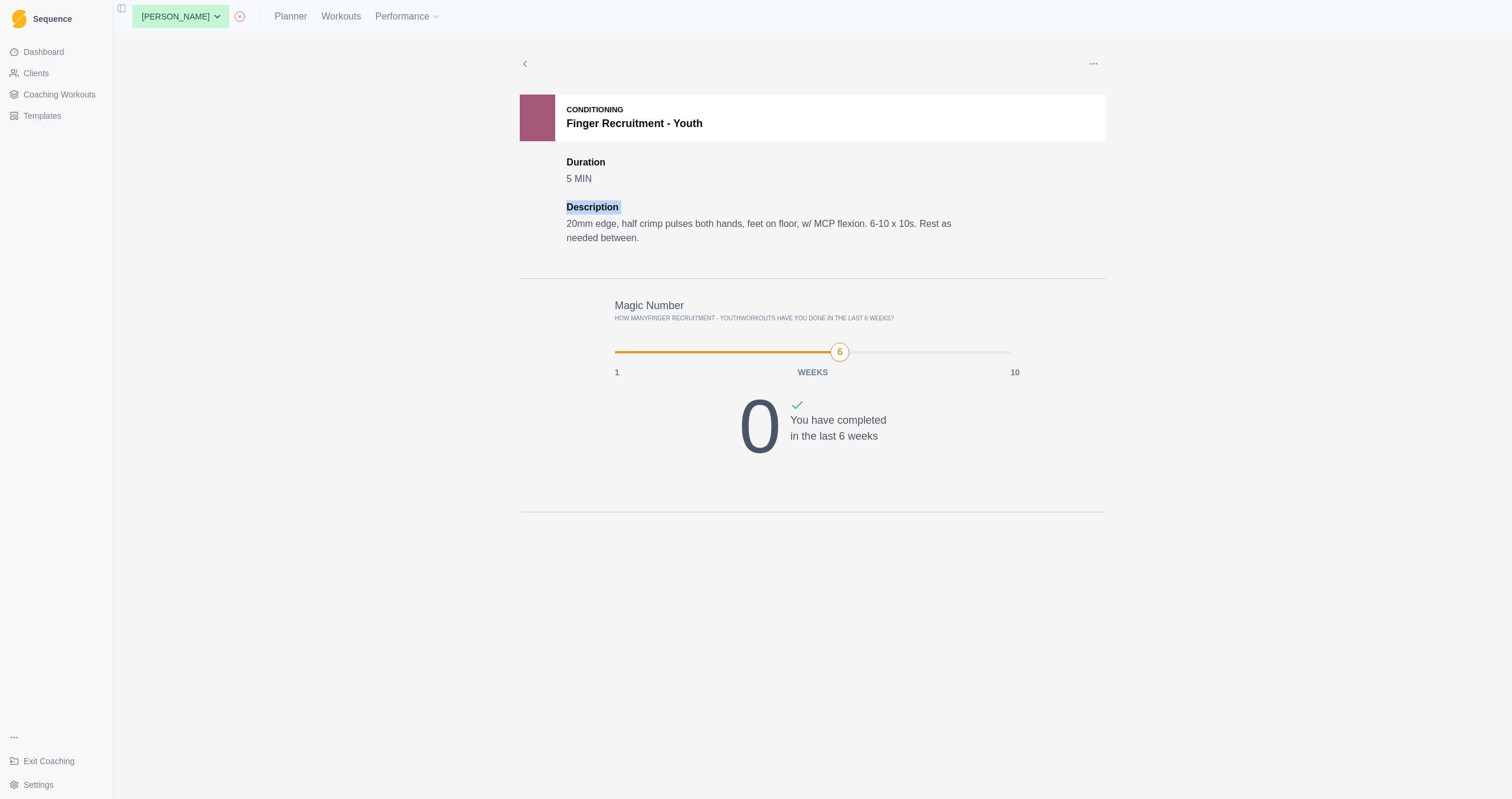
click at [553, 187] on div "Conditioning Finger Recruitment - Youth Duration 5 MIN Description 20mm edge, h…" at bounding box center [813, 186] width 586 height 185
drag, startPoint x: 451, startPoint y: 170, endPoint x: 416, endPoint y: 161, distance: 36.1
click at [451, 170] on div "Edit Duplicate Archive Delete Conditioning Finger Recruitment - Youth Duration …" at bounding box center [813, 416] width 1399 height 766
click at [53, 70] on link "Clients" at bounding box center [56, 73] width 104 height 19
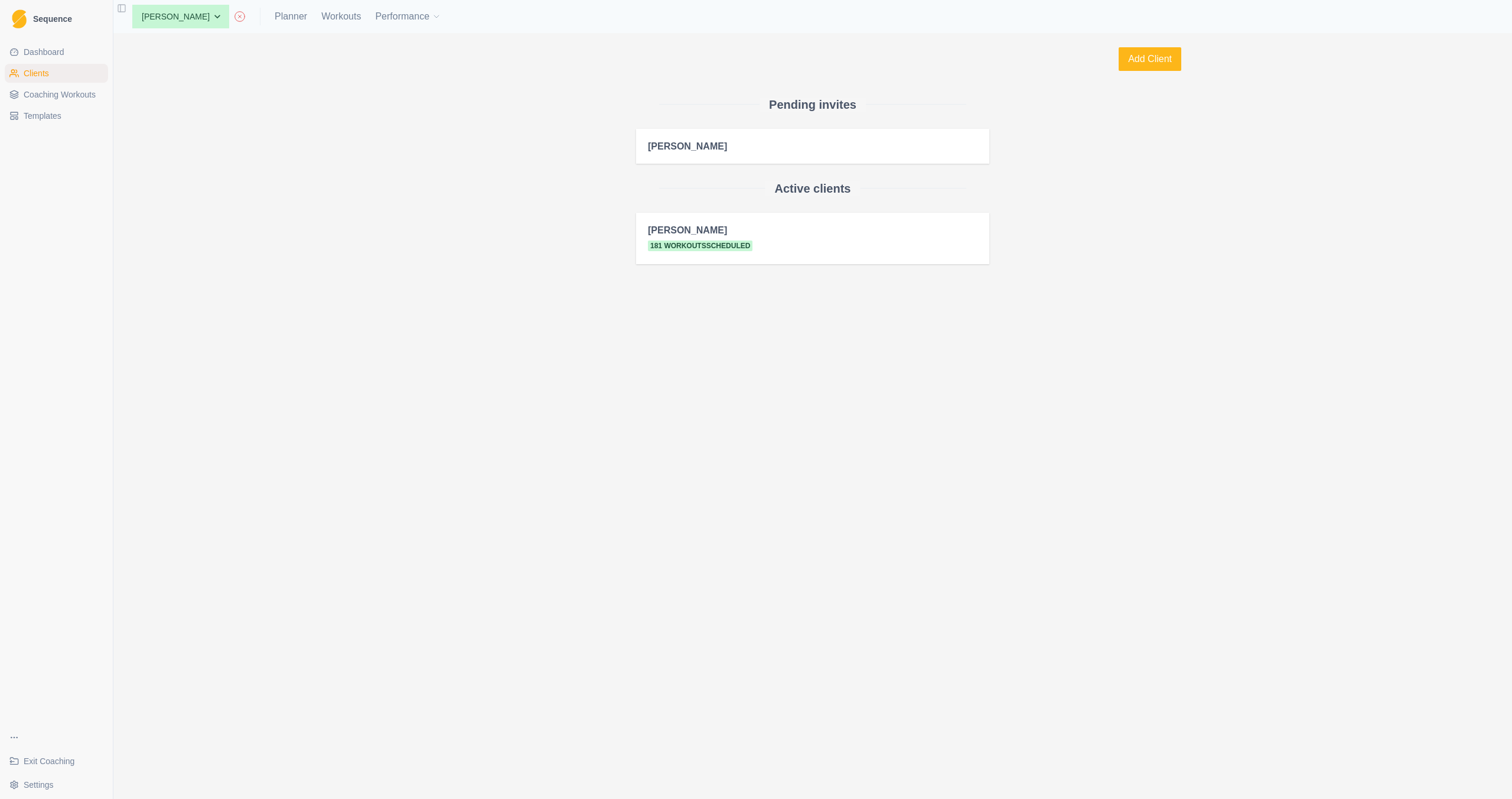
click at [77, 56] on link "Dashboard" at bounding box center [56, 51] width 104 height 19
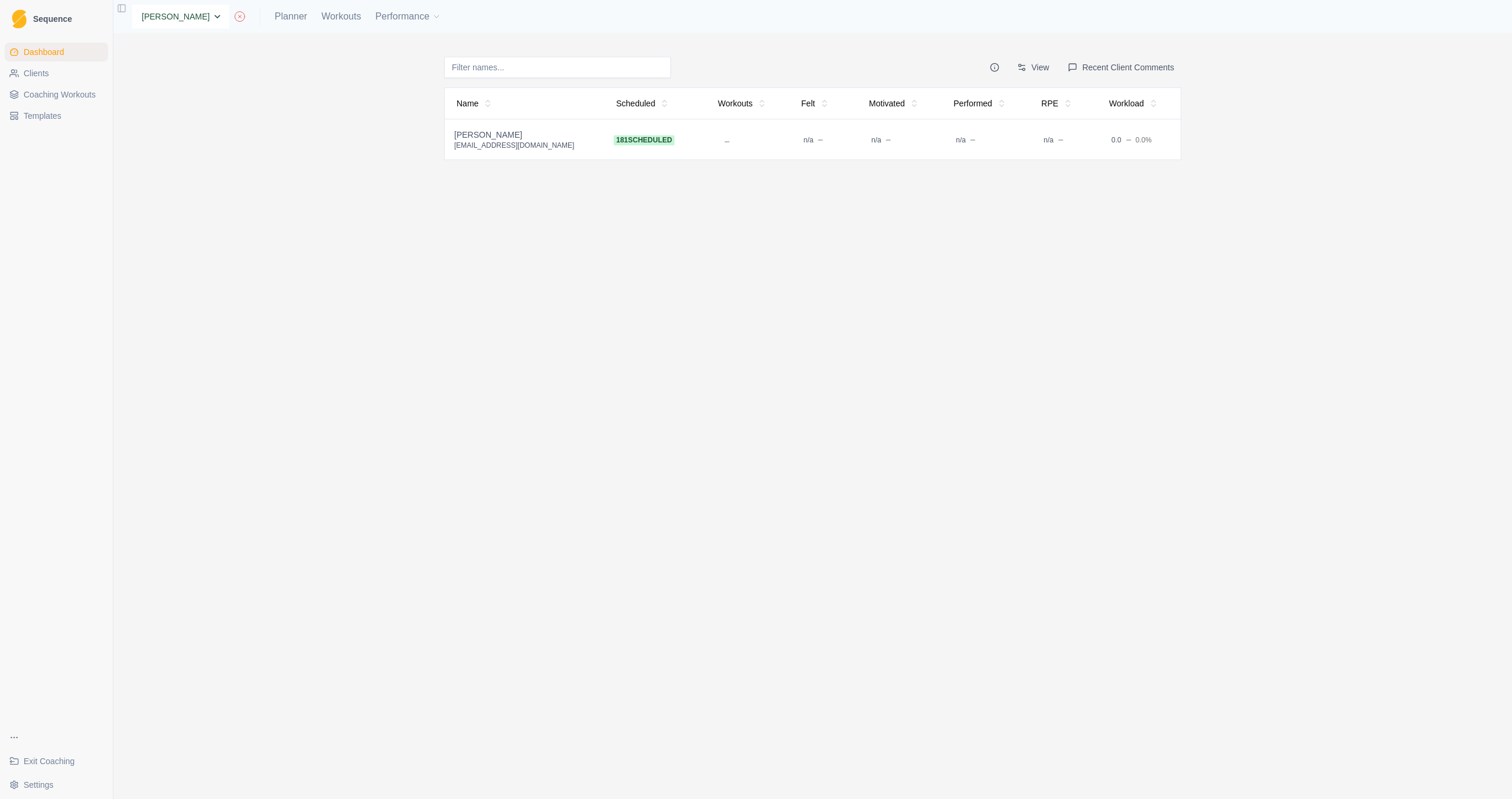
click at [191, 19] on select "None Emily Tester Emily Hopper" at bounding box center [180, 17] width 97 height 24
click at [334, 20] on link "Workouts" at bounding box center [340, 16] width 40 height 14
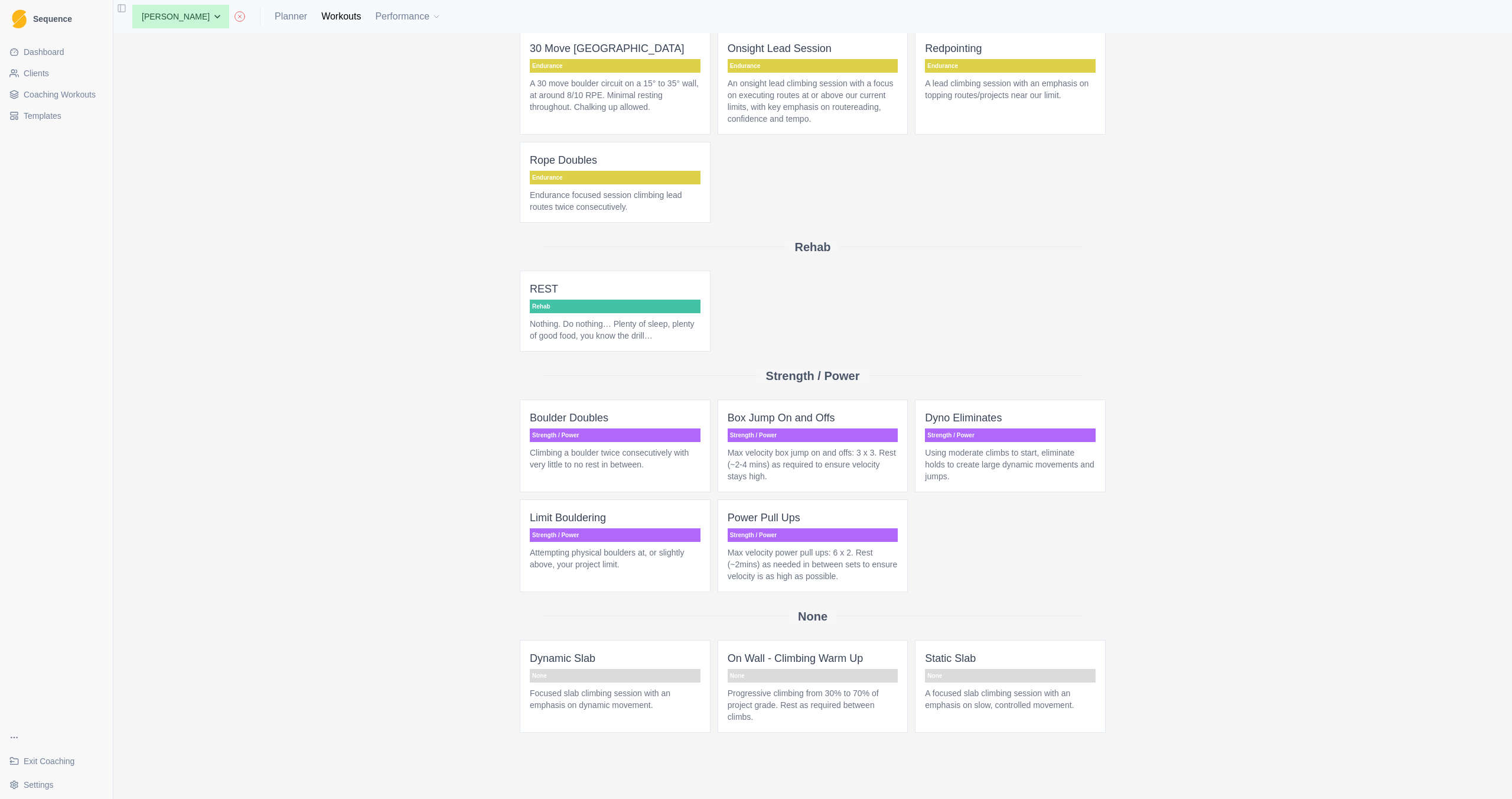
scroll to position [469, 0]
click at [38, 99] on span "Coaching Workouts" at bounding box center [60, 94] width 72 height 12
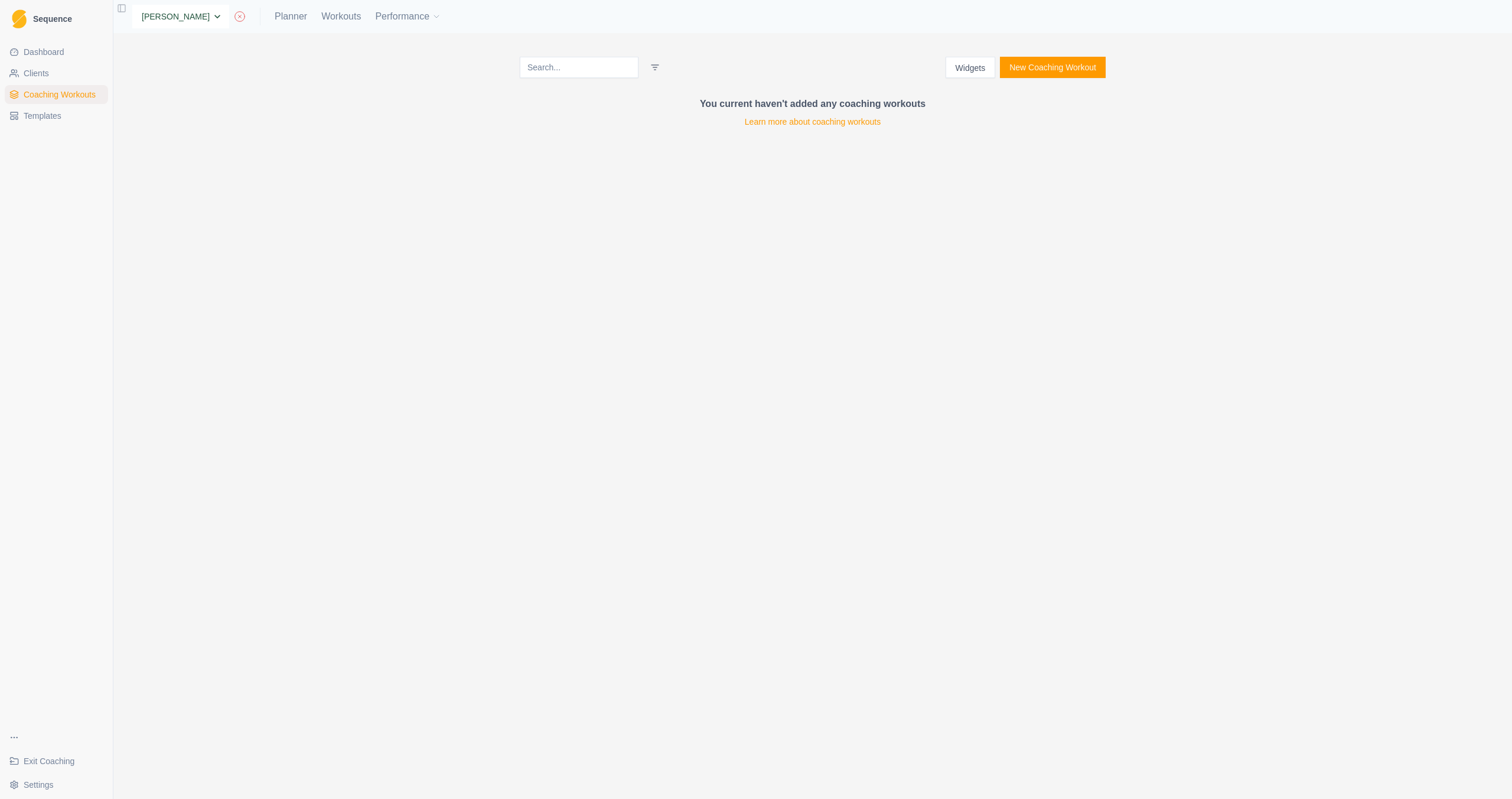
click at [204, 20] on select "None Emily Tester Emily Hopper" at bounding box center [180, 17] width 97 height 24
select select "279c74fe-979e-49dd-a2d6-886907436552"
select select "06facba1-3612-482b-8bdb-8ca9327297a3"
click at [184, 19] on select "None [PERSON_NAME] [PERSON_NAME]" at bounding box center [180, 17] width 97 height 24
select select "None"
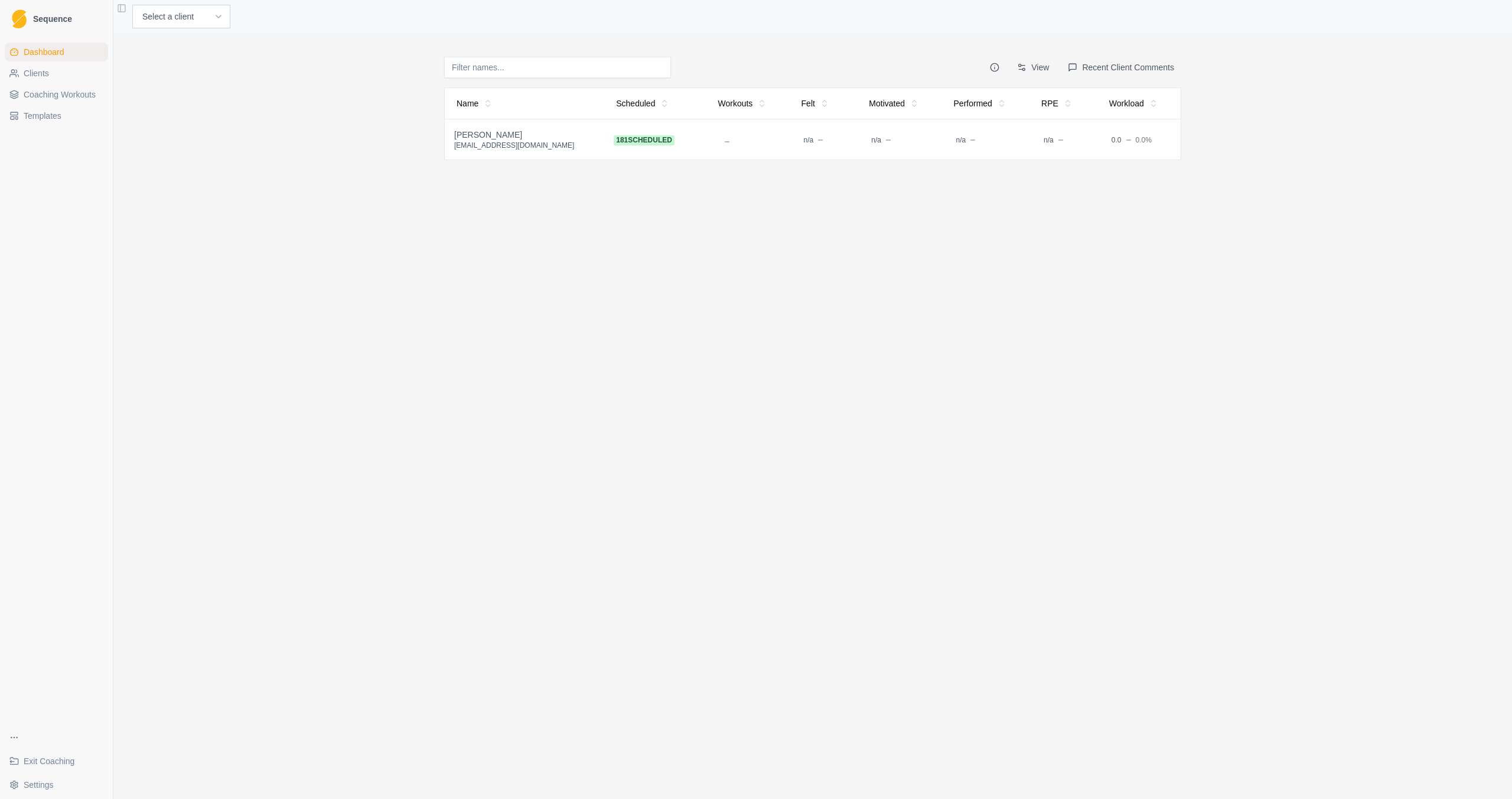
click at [1018, 68] on html "Sequence Dashboard Clients Coaching Workouts Templates Exit Coaching Settings T…" at bounding box center [756, 400] width 1512 height 799
click at [948, 136] on div "Scheduled" at bounding box center [992, 136] width 112 height 19
click at [1019, 68] on html "Sequence Dashboard Clients Coaching Workouts Templates Exit Coaching Settings T…" at bounding box center [756, 400] width 1512 height 799
click at [943, 136] on div "Scheduled" at bounding box center [992, 136] width 112 height 19
click at [660, 139] on td "181 scheduled" at bounding box center [654, 140] width 102 height 40
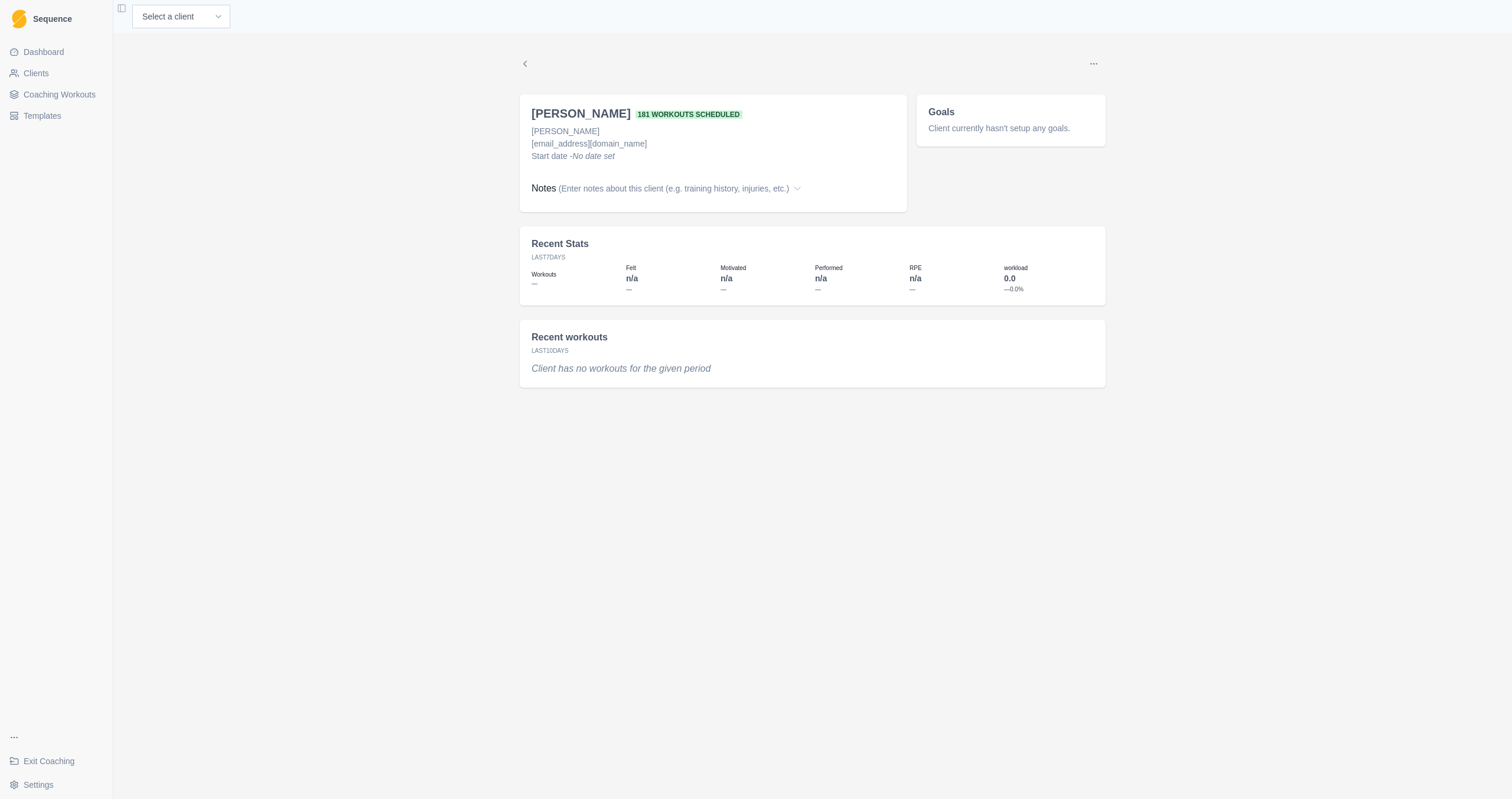
click at [584, 112] on h2 "Emily Tester 181 workouts scheduled" at bounding box center [637, 113] width 211 height 14
click at [1103, 64] on button "Options" at bounding box center [1094, 64] width 24 height 24
click at [294, 67] on div "Edit coaching status Edit name Edit start date Emily Tester 181 workouts schedu…" at bounding box center [813, 416] width 1399 height 766
click at [149, 19] on select "Select a client Emily Tester Emily Hopper" at bounding box center [181, 17] width 98 height 24
select select "279c74fe-979e-49dd-a2d6-886907436552"
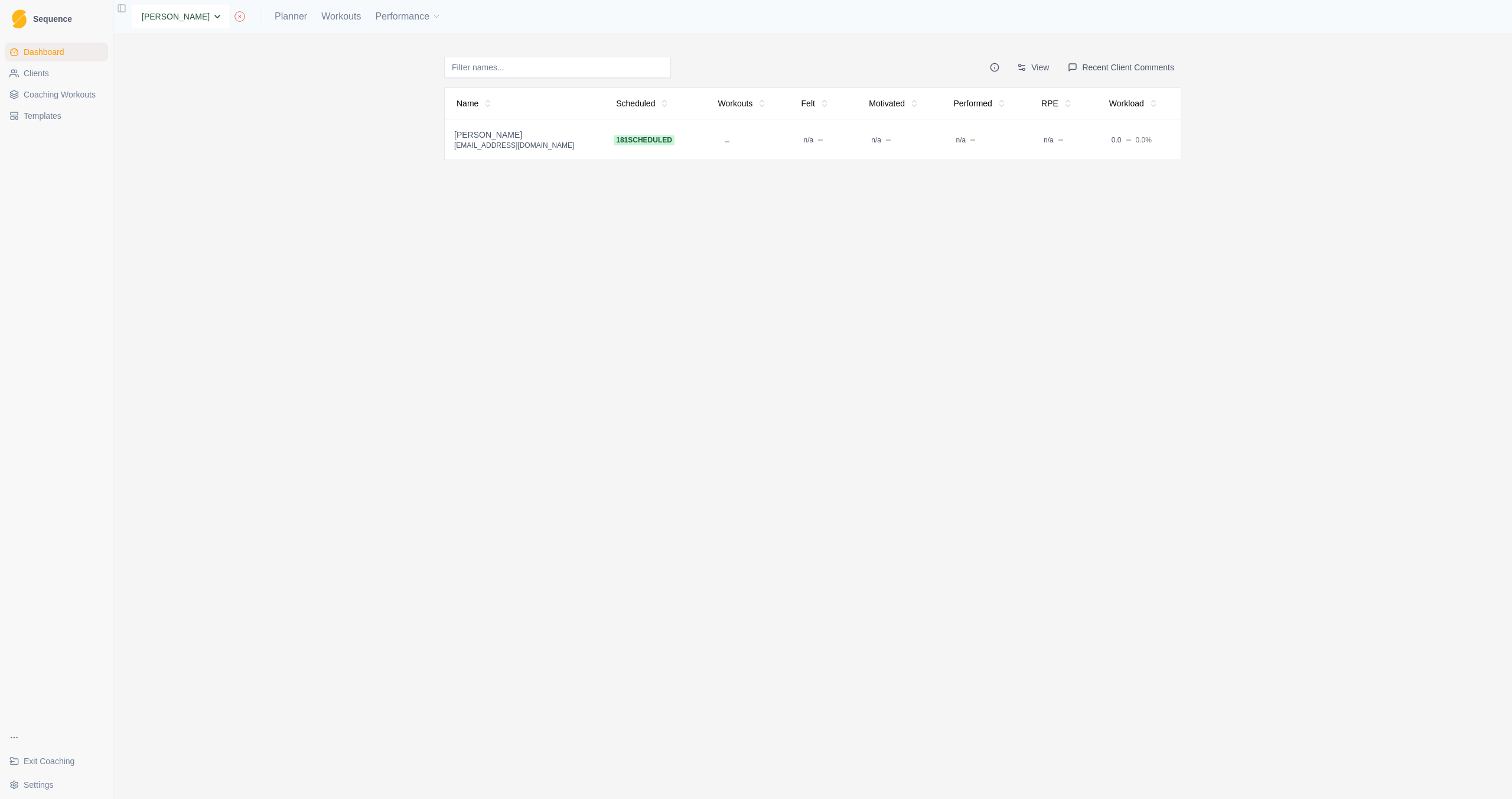
click at [171, 20] on select "None [PERSON_NAME] [PERSON_NAME]" at bounding box center [180, 17] width 97 height 24
select select "06facba1-3612-482b-8bdb-8ca9327297a3"
click at [81, 67] on link "Clients" at bounding box center [56, 73] width 104 height 19
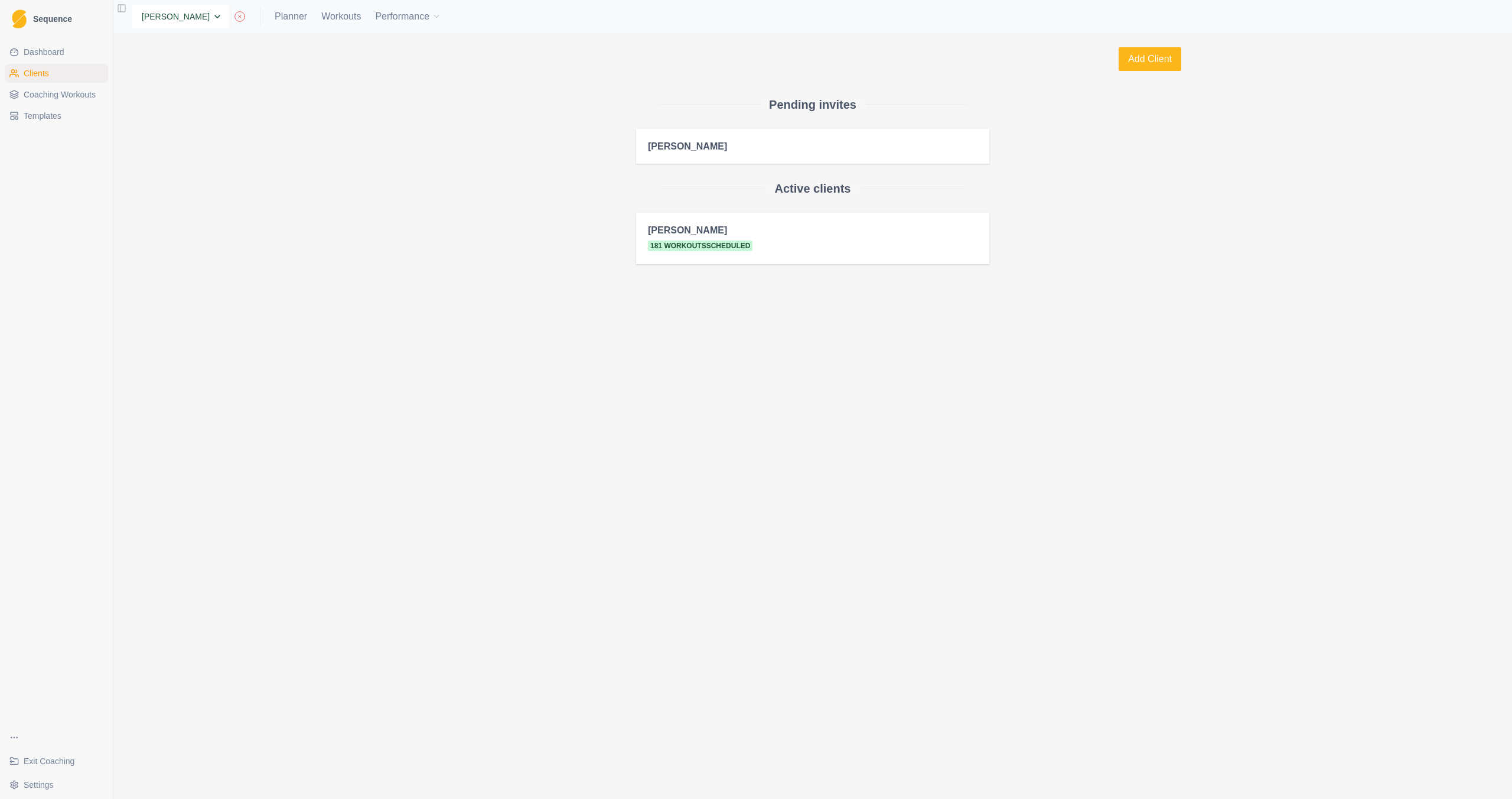
click at [180, 21] on select "None [PERSON_NAME] [PERSON_NAME]" at bounding box center [180, 17] width 97 height 24
select select "279c74fe-979e-49dd-a2d6-886907436552"
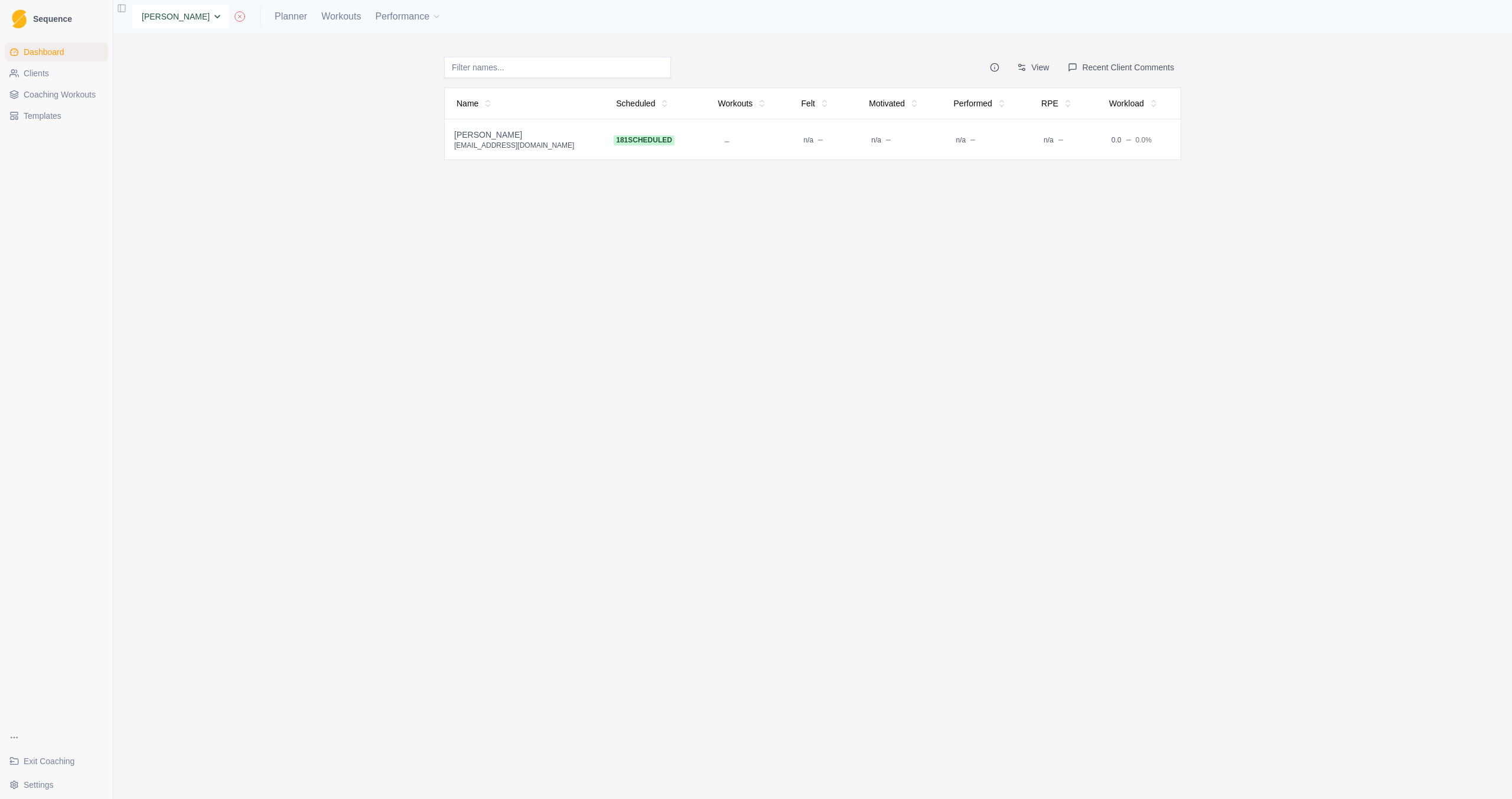
click at [184, 20] on select "None Emily Tester Emily Hopper" at bounding box center [180, 17] width 97 height 24
click at [72, 72] on link "Clients" at bounding box center [56, 73] width 104 height 19
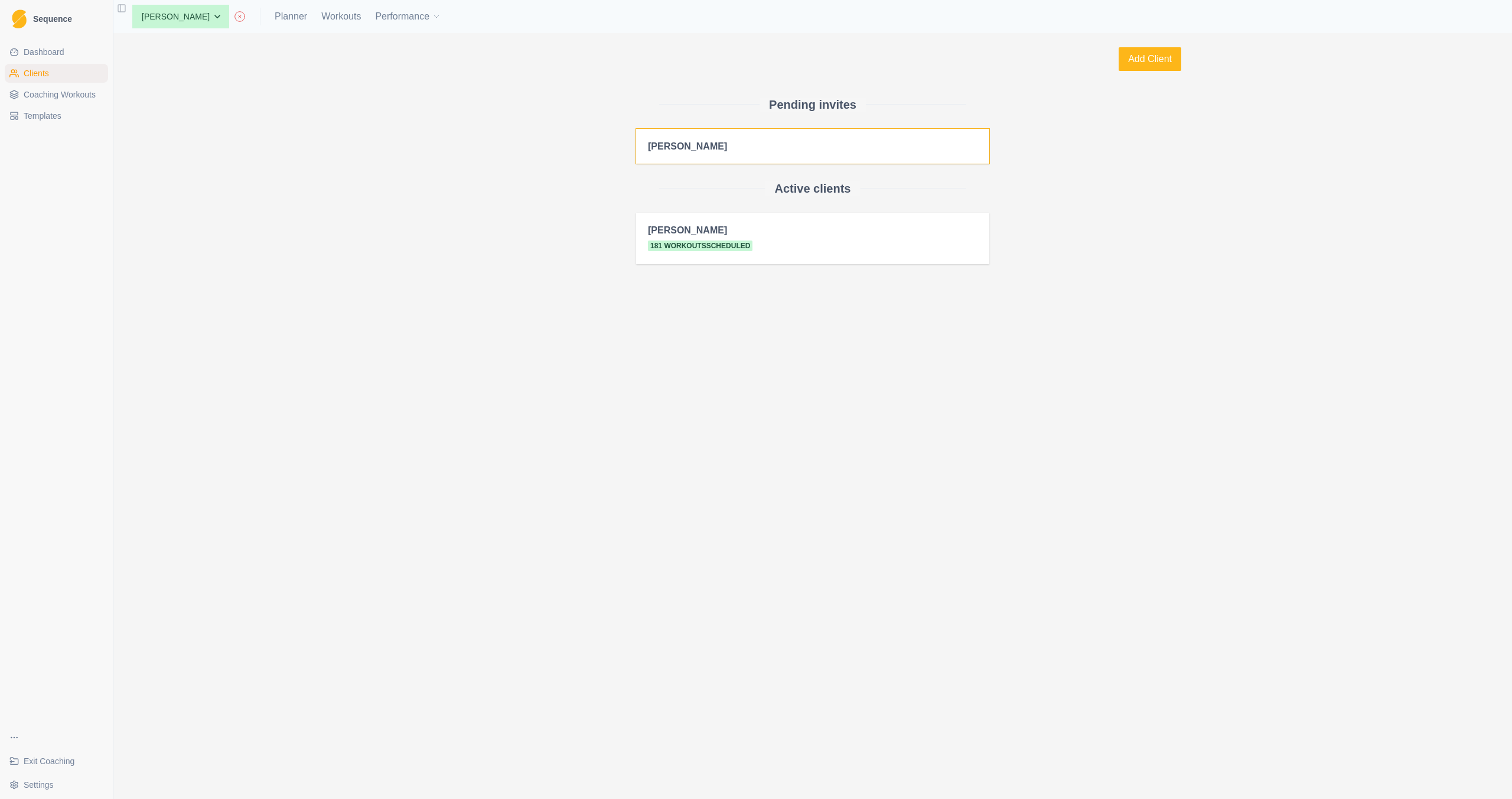
click at [740, 152] on h2 "[PERSON_NAME]" at bounding box center [812, 146] width 329 height 11
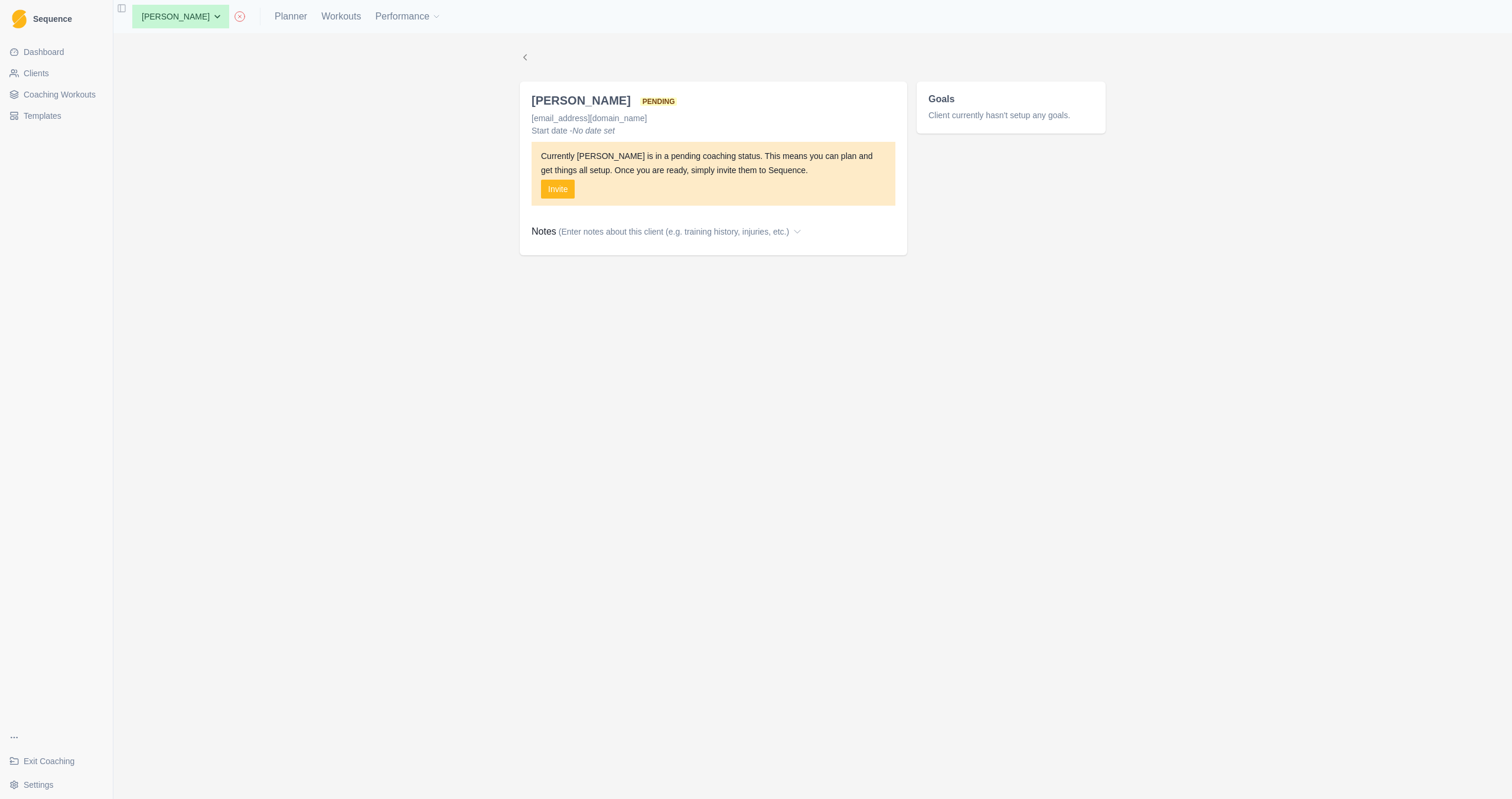
click at [64, 72] on link "Clients" at bounding box center [56, 73] width 104 height 19
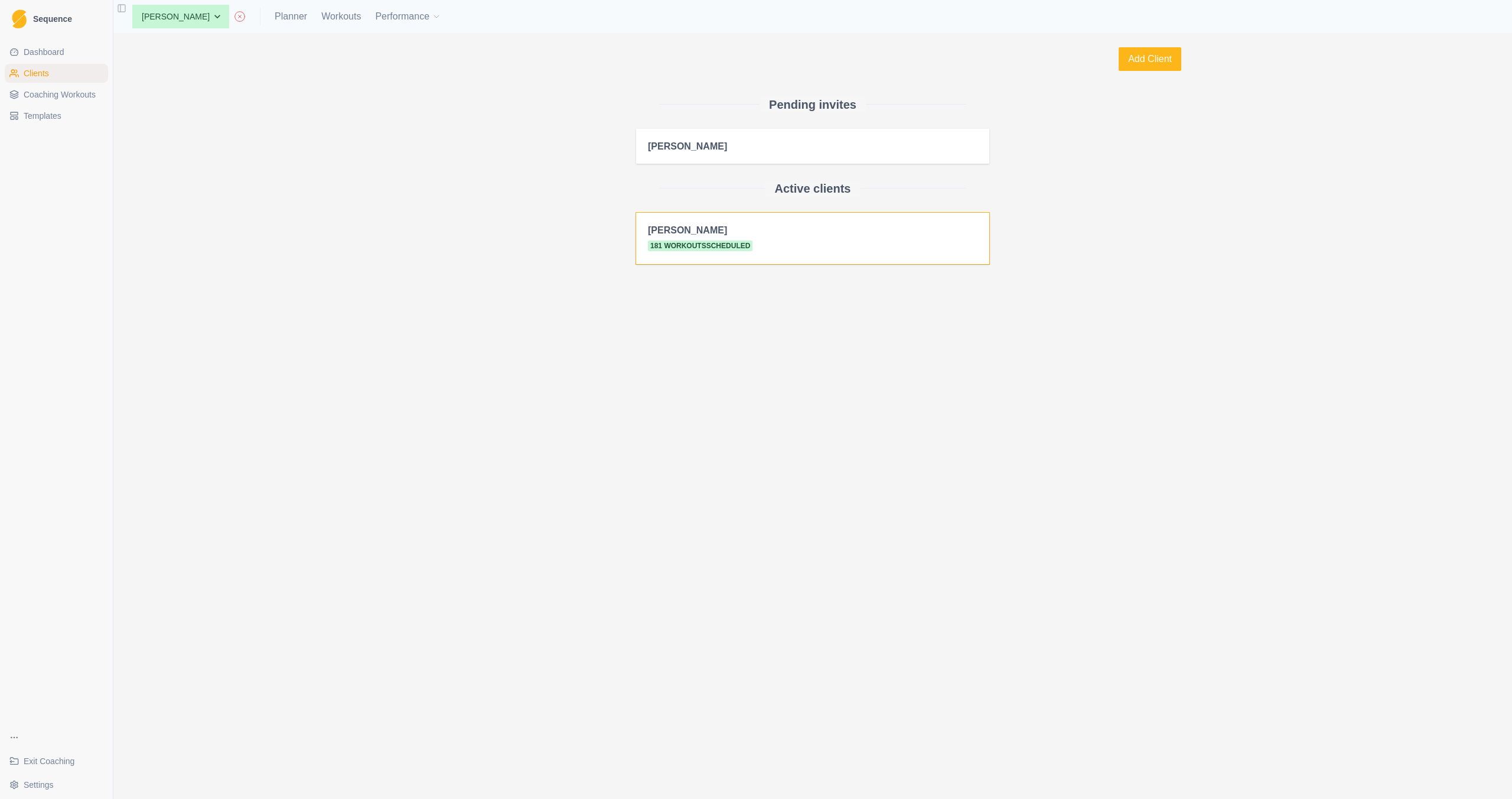
click at [721, 230] on h2 "[PERSON_NAME]" at bounding box center [812, 229] width 329 height 11
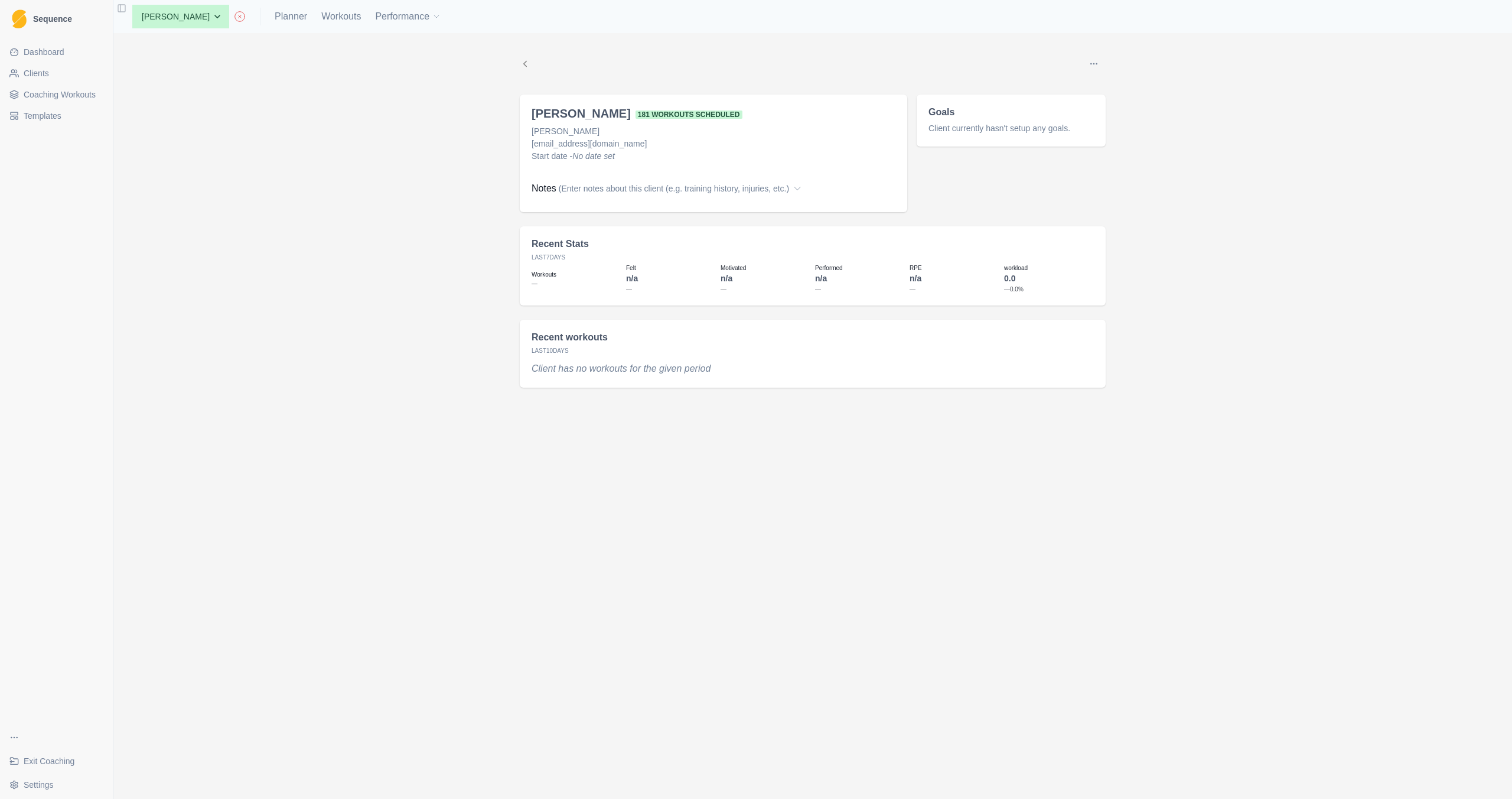
click at [1094, 56] on button "Options" at bounding box center [1094, 64] width 24 height 24
click at [1009, 72] on div at bounding box center [806, 64] width 552 height 24
click at [255, 19] on div "None Emily Tester Emily Hopper Planner Workouts Performance" at bounding box center [282, 17] width 318 height 24
click at [275, 17] on link "Planner" at bounding box center [291, 16] width 33 height 14
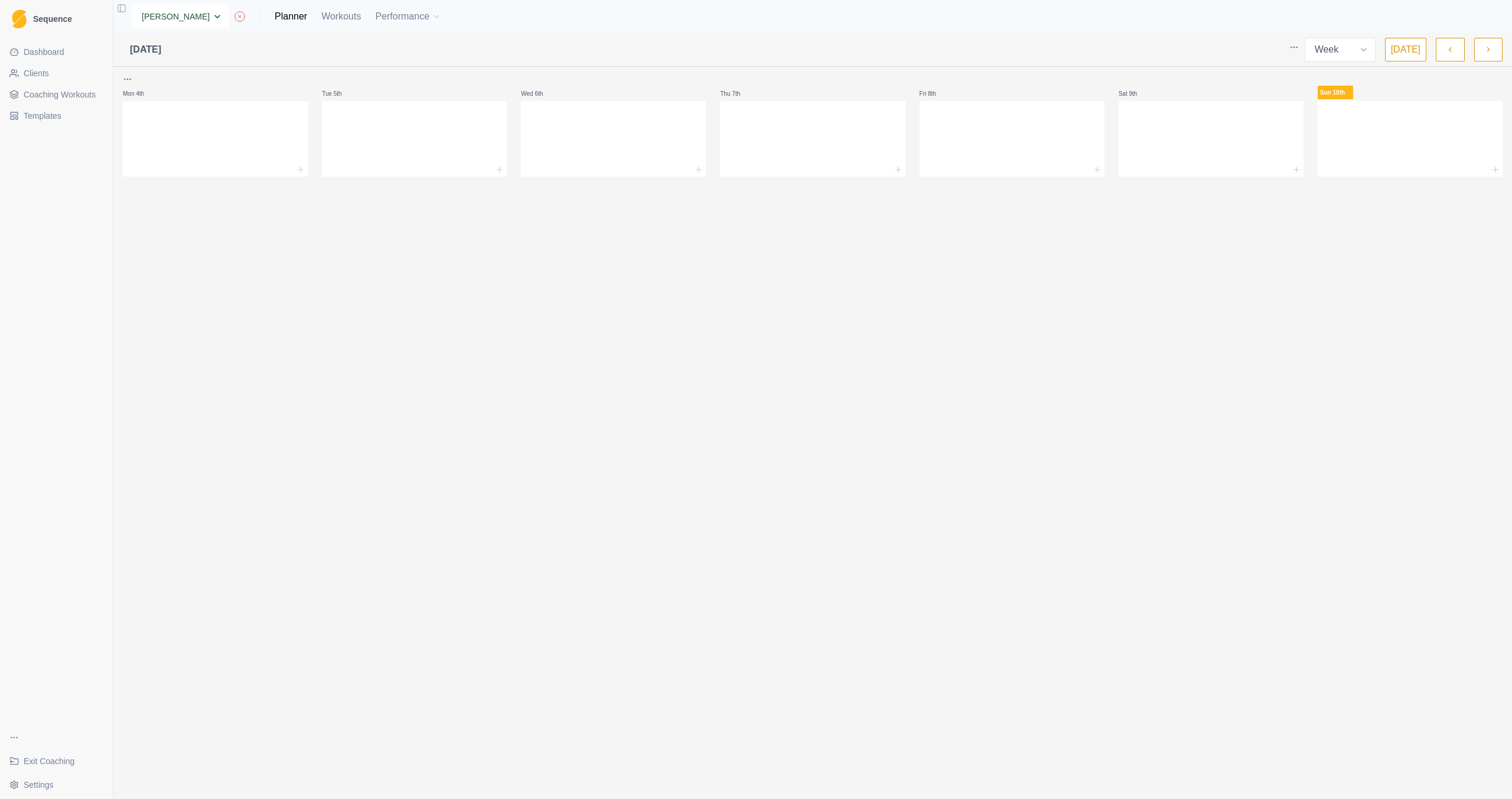
click at [204, 21] on select "None Emily Tester Emily Hopper" at bounding box center [180, 17] width 97 height 24
select select "06facba1-3612-482b-8bdb-8ca9327297a3"
click at [1348, 57] on select "Week Month" at bounding box center [1340, 50] width 71 height 24
select select "month"
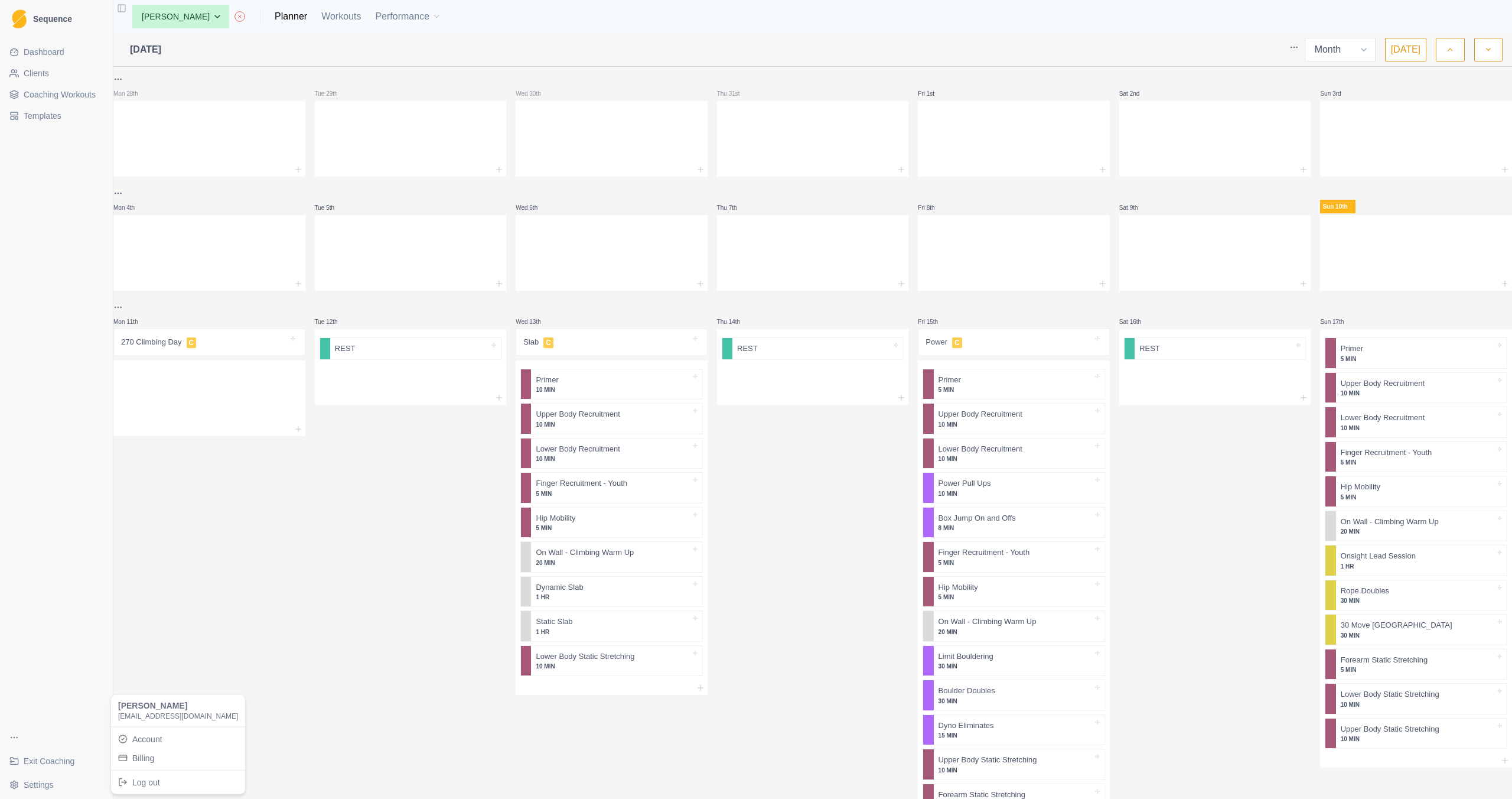
click at [42, 778] on html "Sequence Dashboard Clients Coaching Workouts Templates Exit Coaching Settings T…" at bounding box center [756, 400] width 1512 height 799
click at [34, 674] on html "Sequence Dashboard Clients Coaching Workouts Templates Exit Coaching Settings T…" at bounding box center [756, 400] width 1512 height 799
click at [403, 19] on button "Performance" at bounding box center [408, 17] width 67 height 24
click at [196, 67] on div "[DATE] Week Month [DATE] Mon 28th Tue 29th Wed 30th Thu 31st Fri 1st Sat 2nd Su…" at bounding box center [813, 416] width 1399 height 766
click at [45, 67] on link "Clients" at bounding box center [56, 73] width 104 height 19
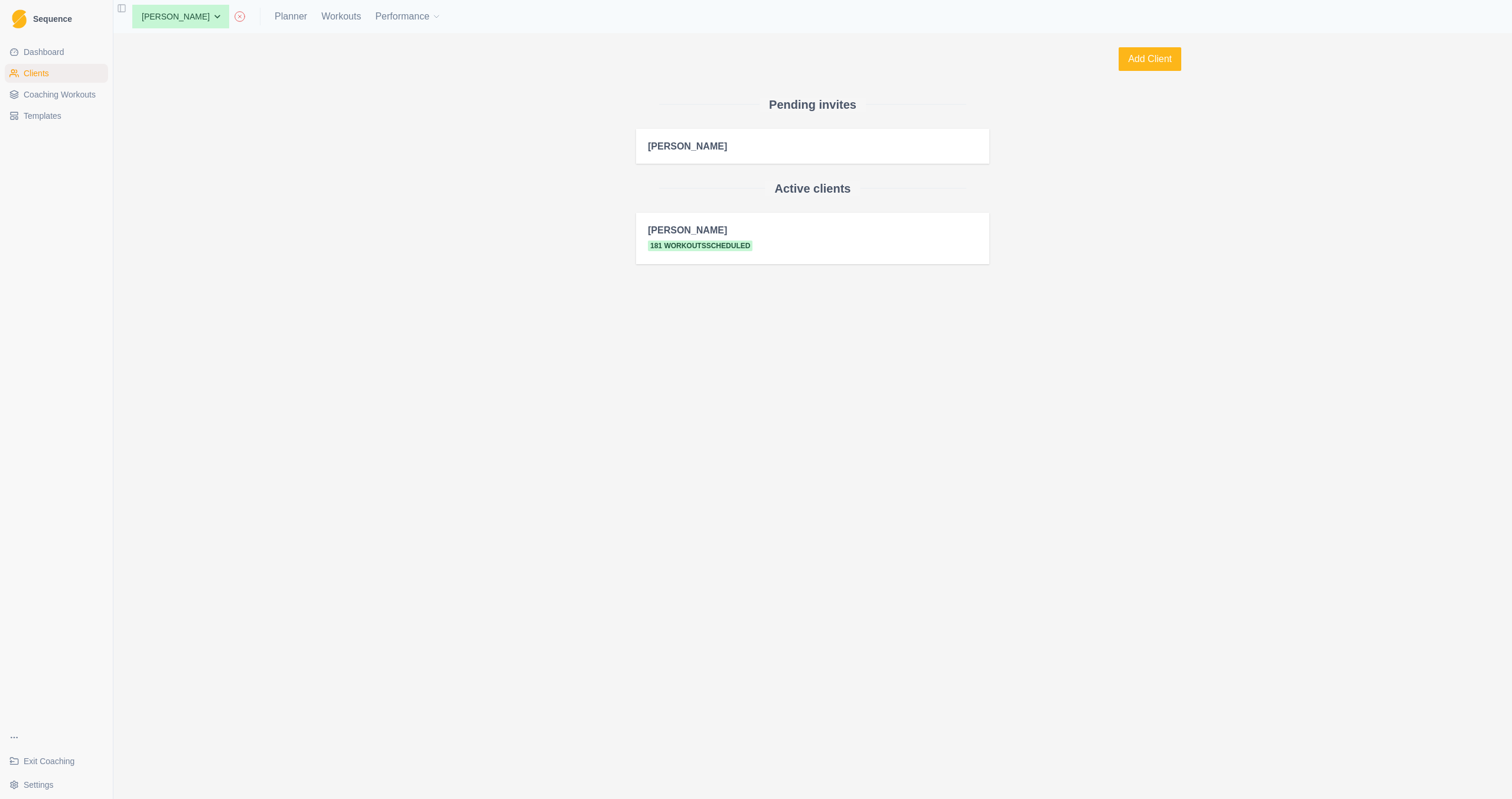
click at [59, 46] on span "Dashboard" at bounding box center [44, 52] width 40 height 12
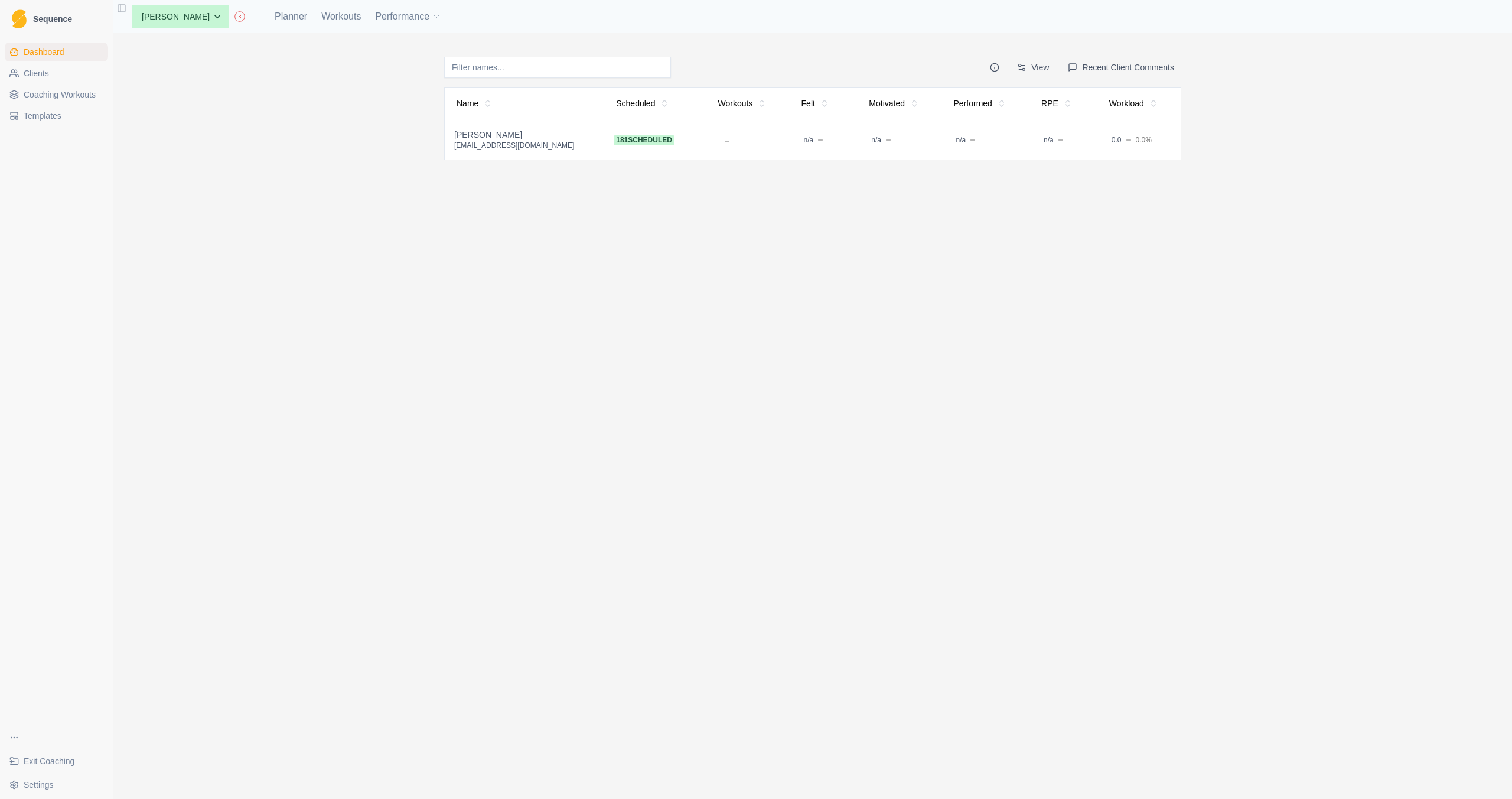
click at [58, 100] on span "Coaching Workouts" at bounding box center [60, 94] width 72 height 12
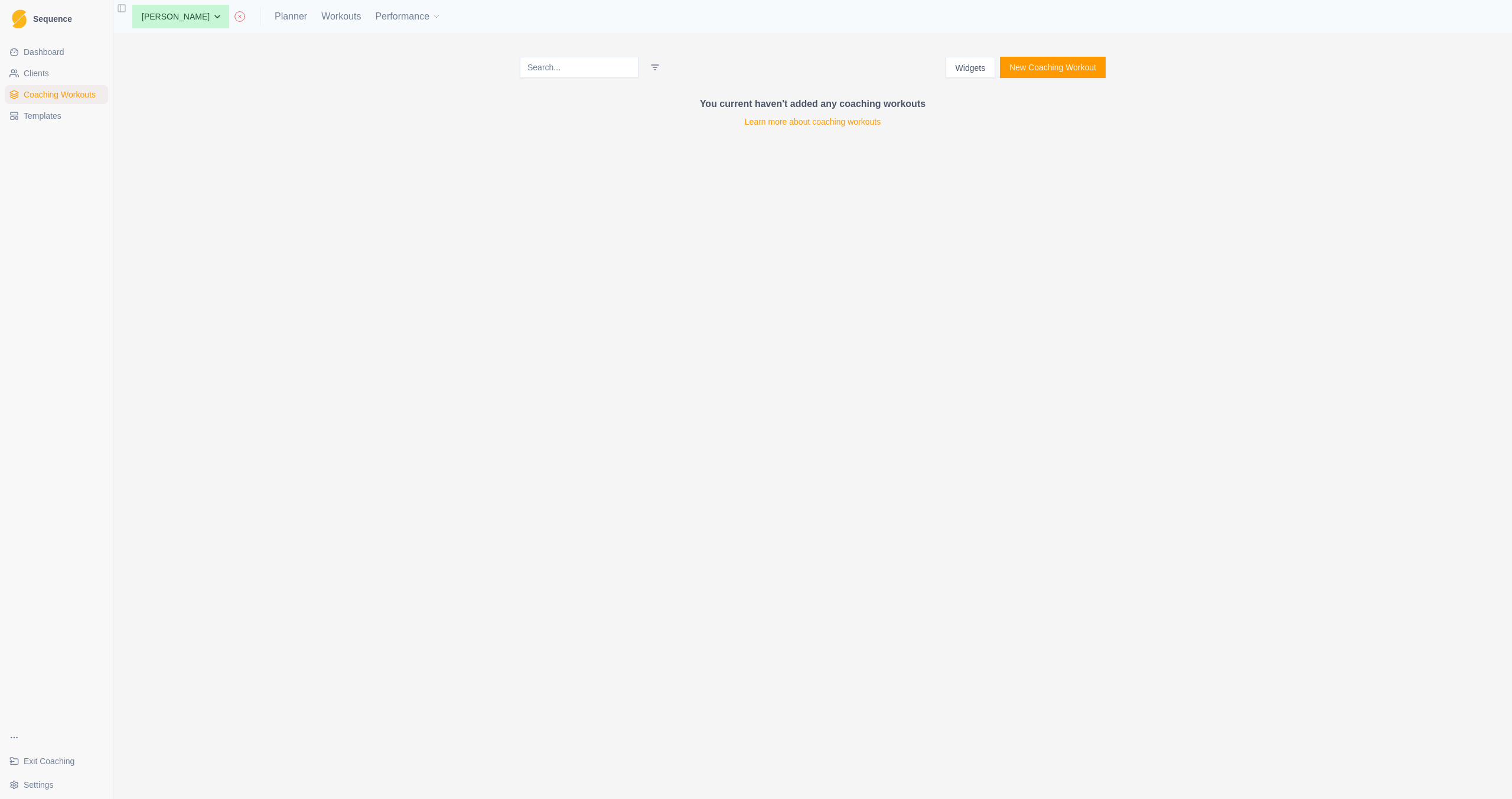
click at [66, 56] on link "Dashboard" at bounding box center [56, 51] width 104 height 19
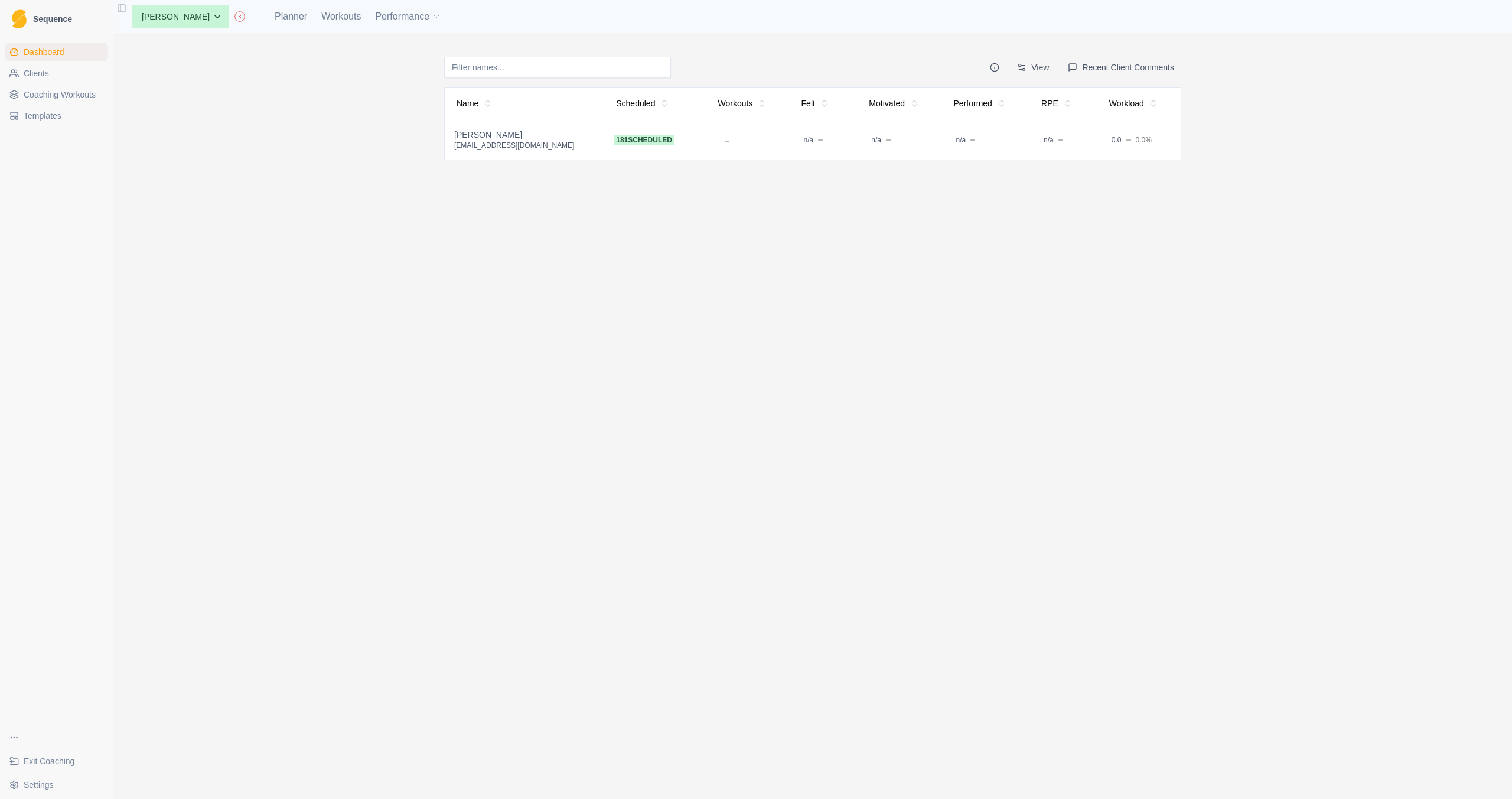
click at [46, 67] on span "Clients" at bounding box center [36, 73] width 25 height 12
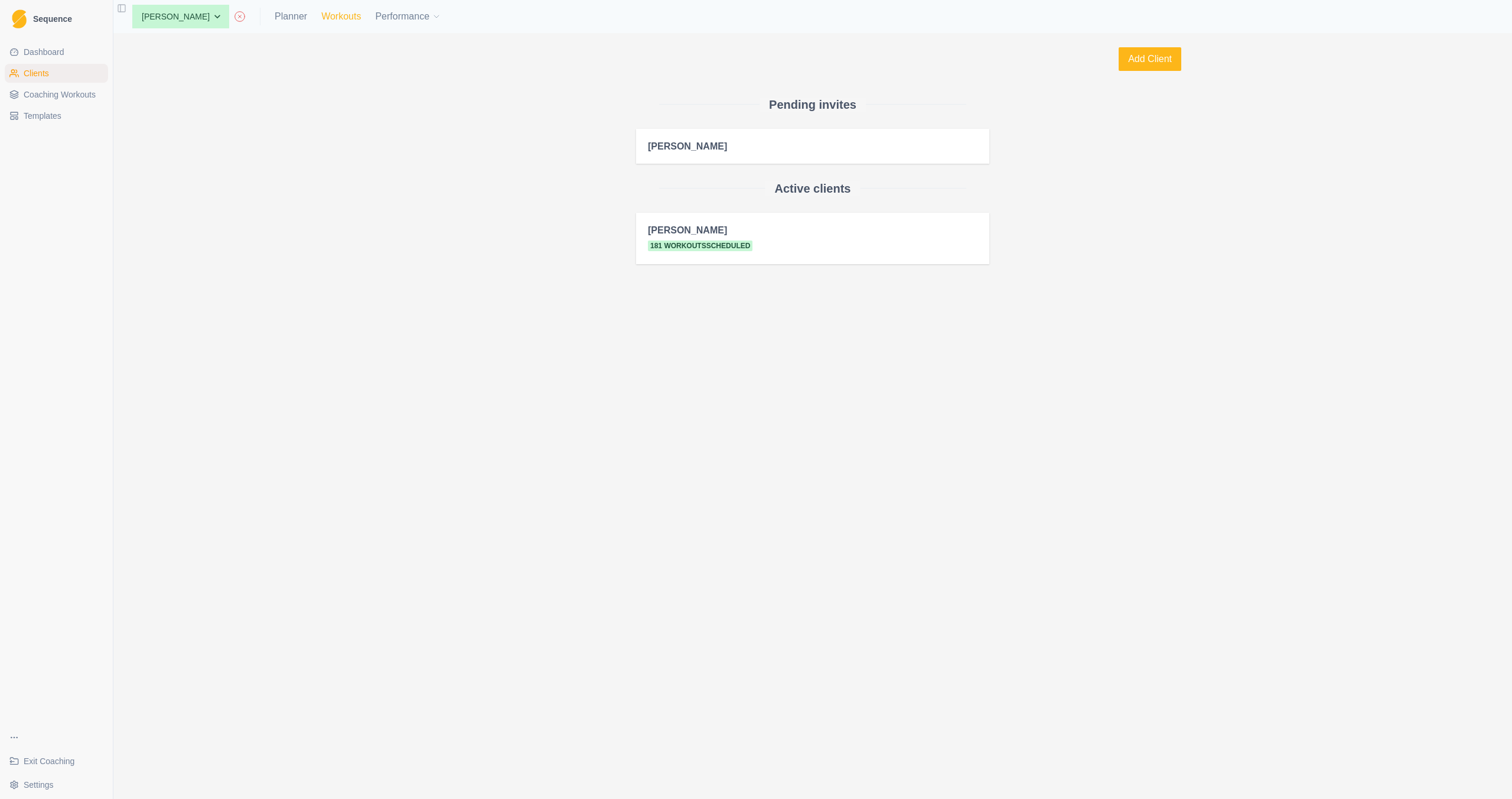
click at [330, 21] on link "Workouts" at bounding box center [340, 16] width 40 height 14
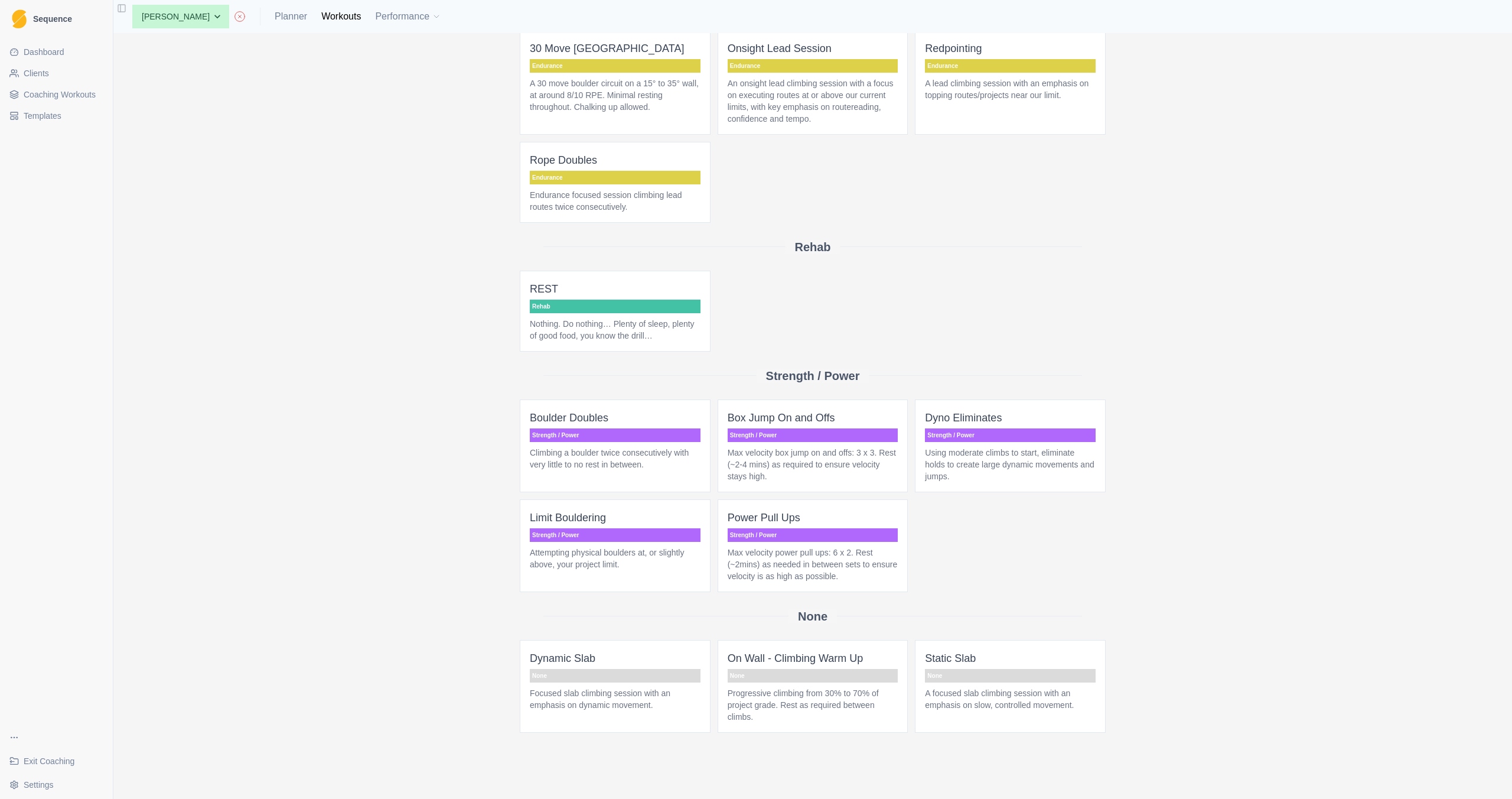
scroll to position [472, 0]
